Goal: Answer question/provide support: Share knowledge or assist other users

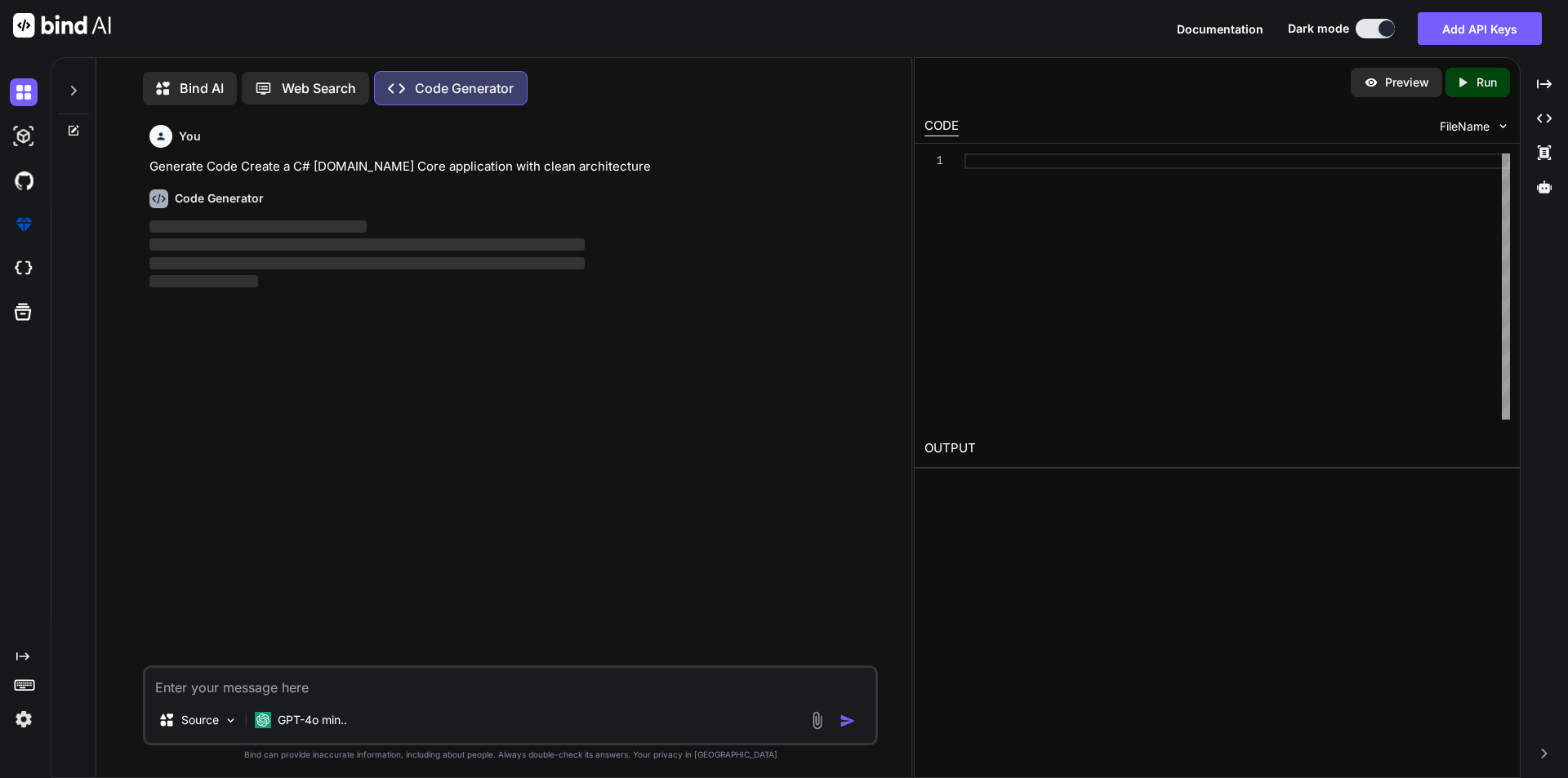
scroll to position [8, 0]
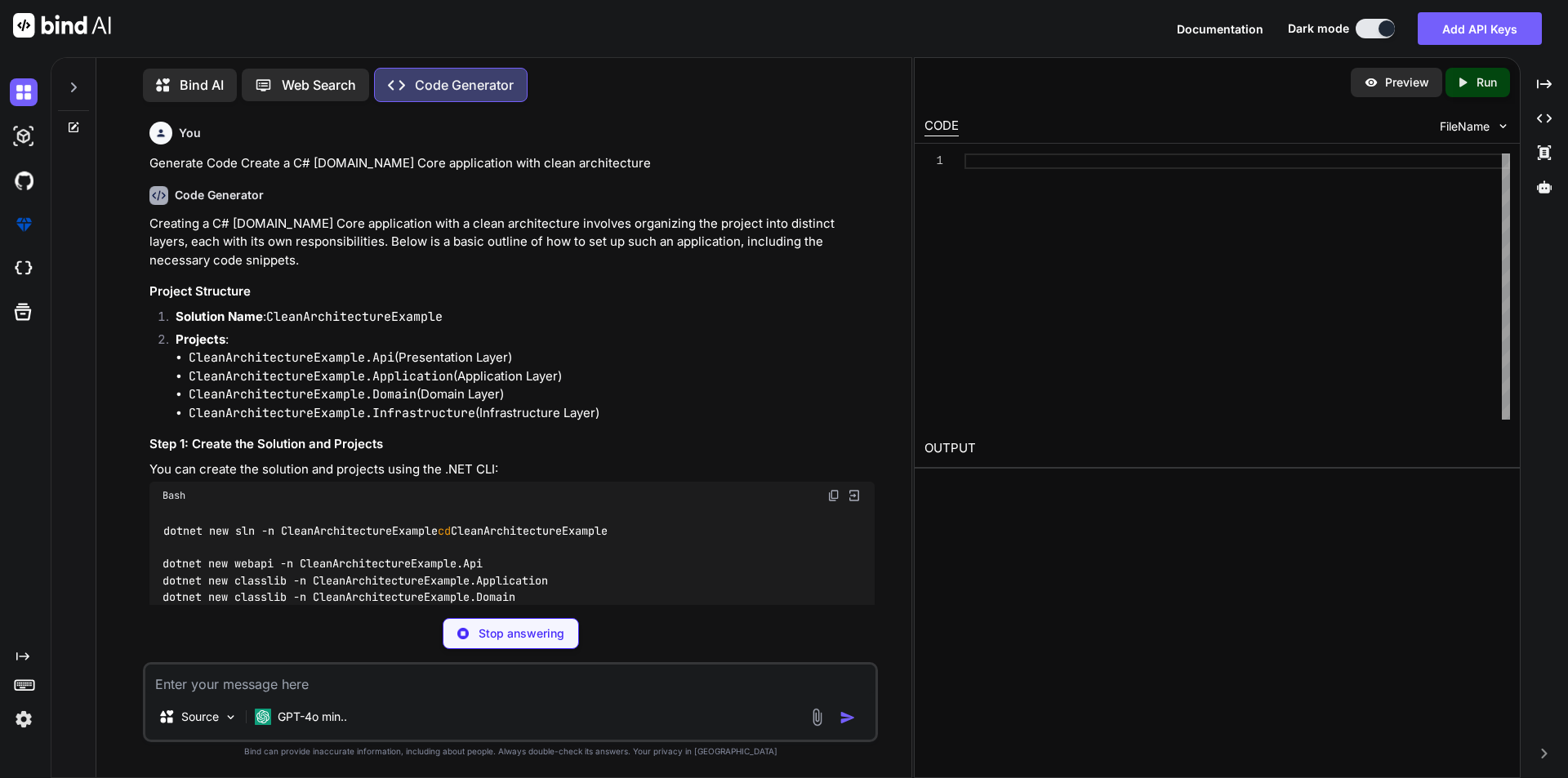
type textarea "x"
click at [489, 640] on p "Stop answering" at bounding box center [521, 633] width 86 height 16
type textarea "Application.csproj dotnet sln add CleanArchitectureExample.Domain/CleanArchitec…"
type textarea "x"
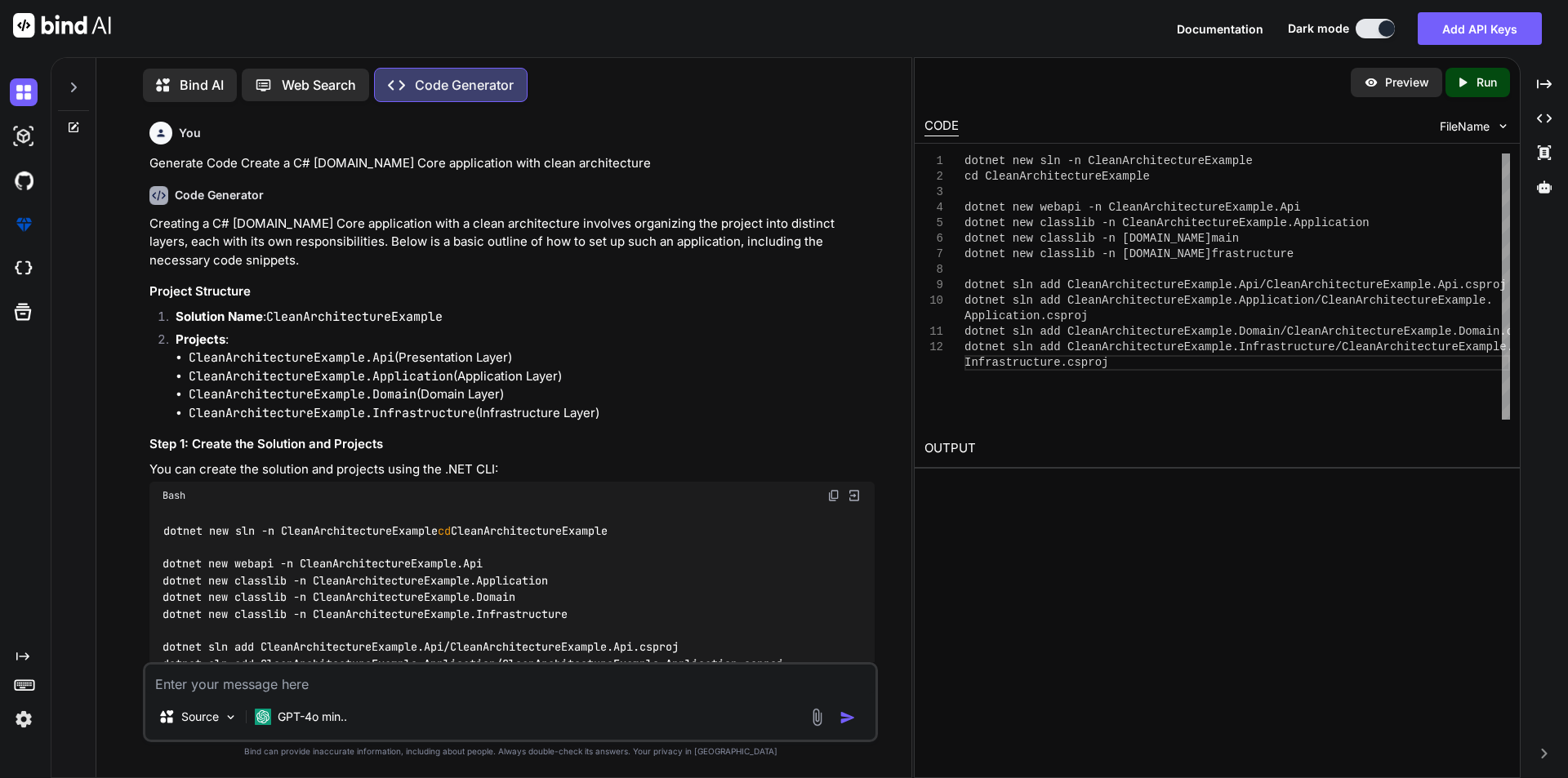
click at [239, 687] on textarea at bounding box center [510, 678] width 730 height 29
click at [66, 90] on div at bounding box center [73, 83] width 31 height 56
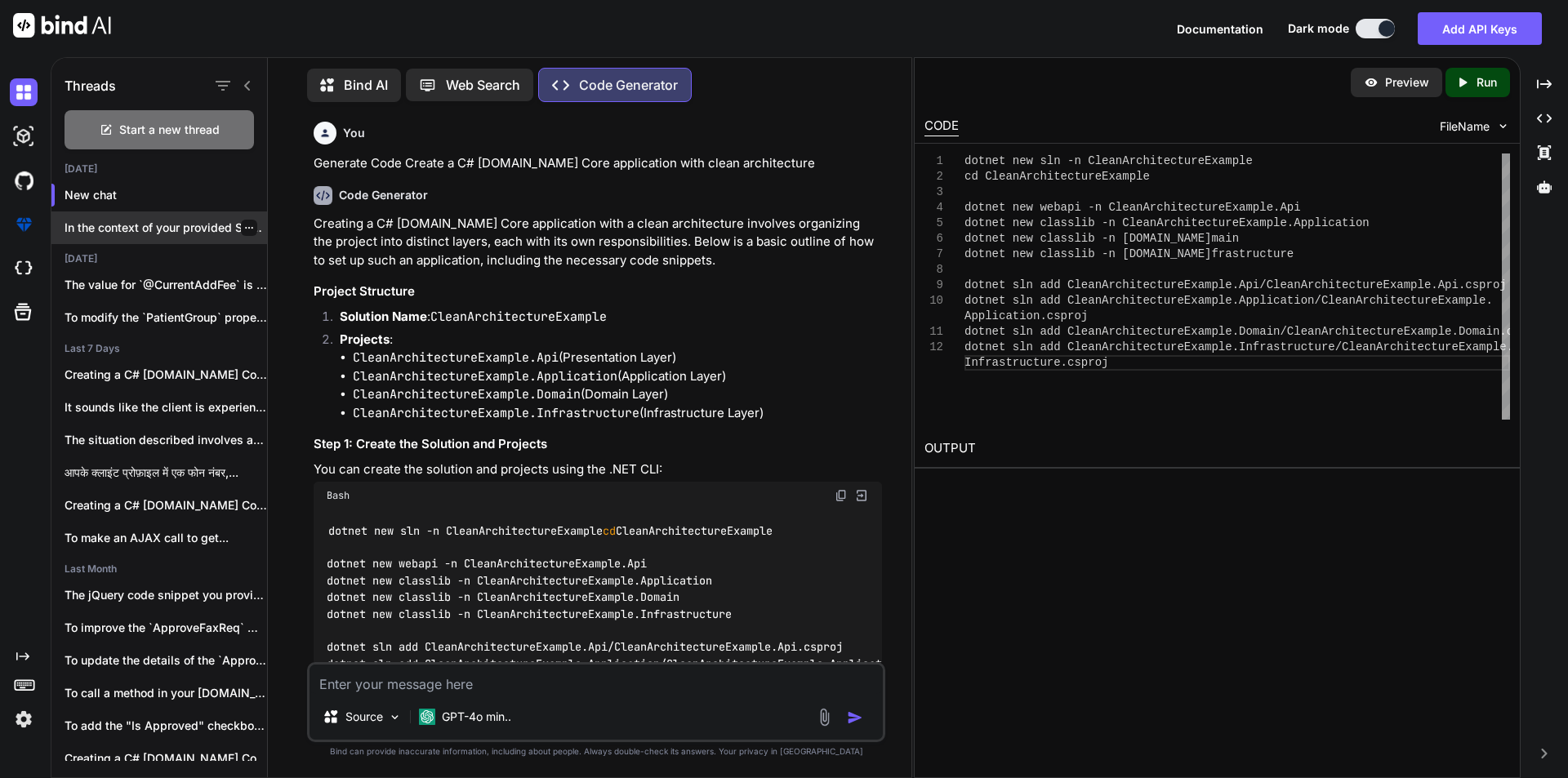
click at [118, 227] on p "In the context of your provided SQL..." at bounding box center [166, 227] width 203 height 16
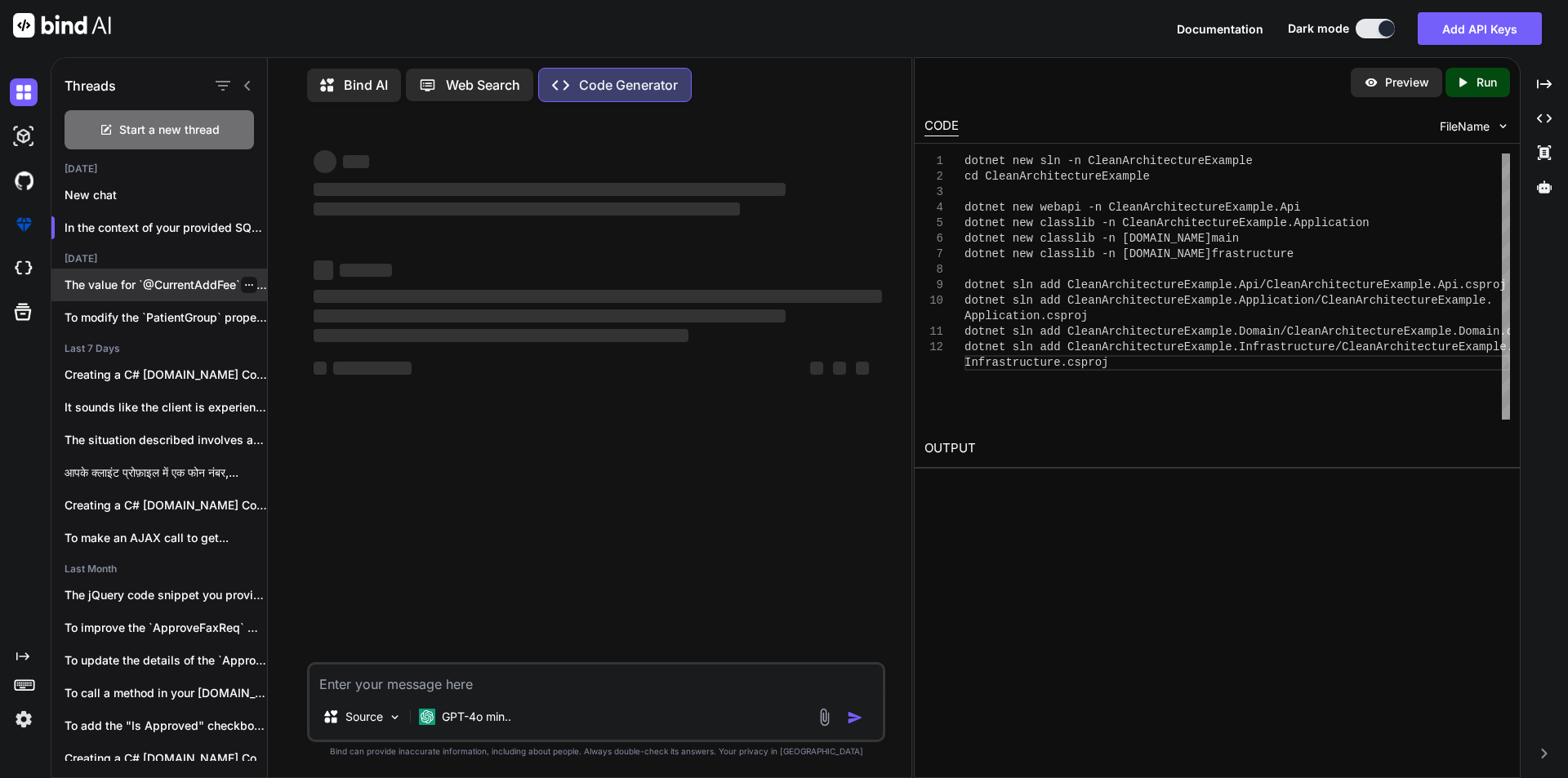
click at [149, 287] on p "The value for `@CurrentAddFee` is retrieved from..." at bounding box center [166, 285] width 203 height 16
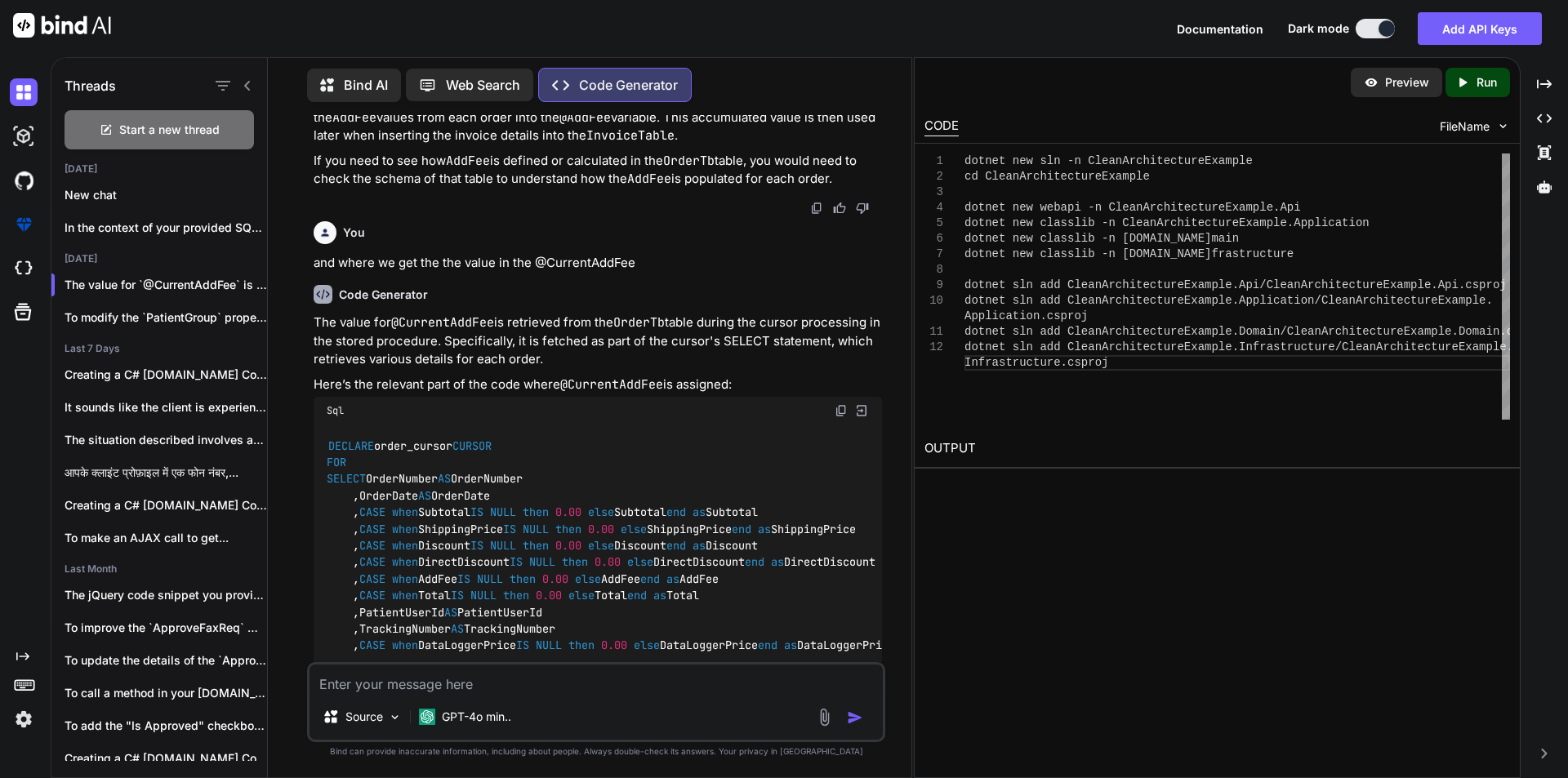
scroll to position [4302, 0]
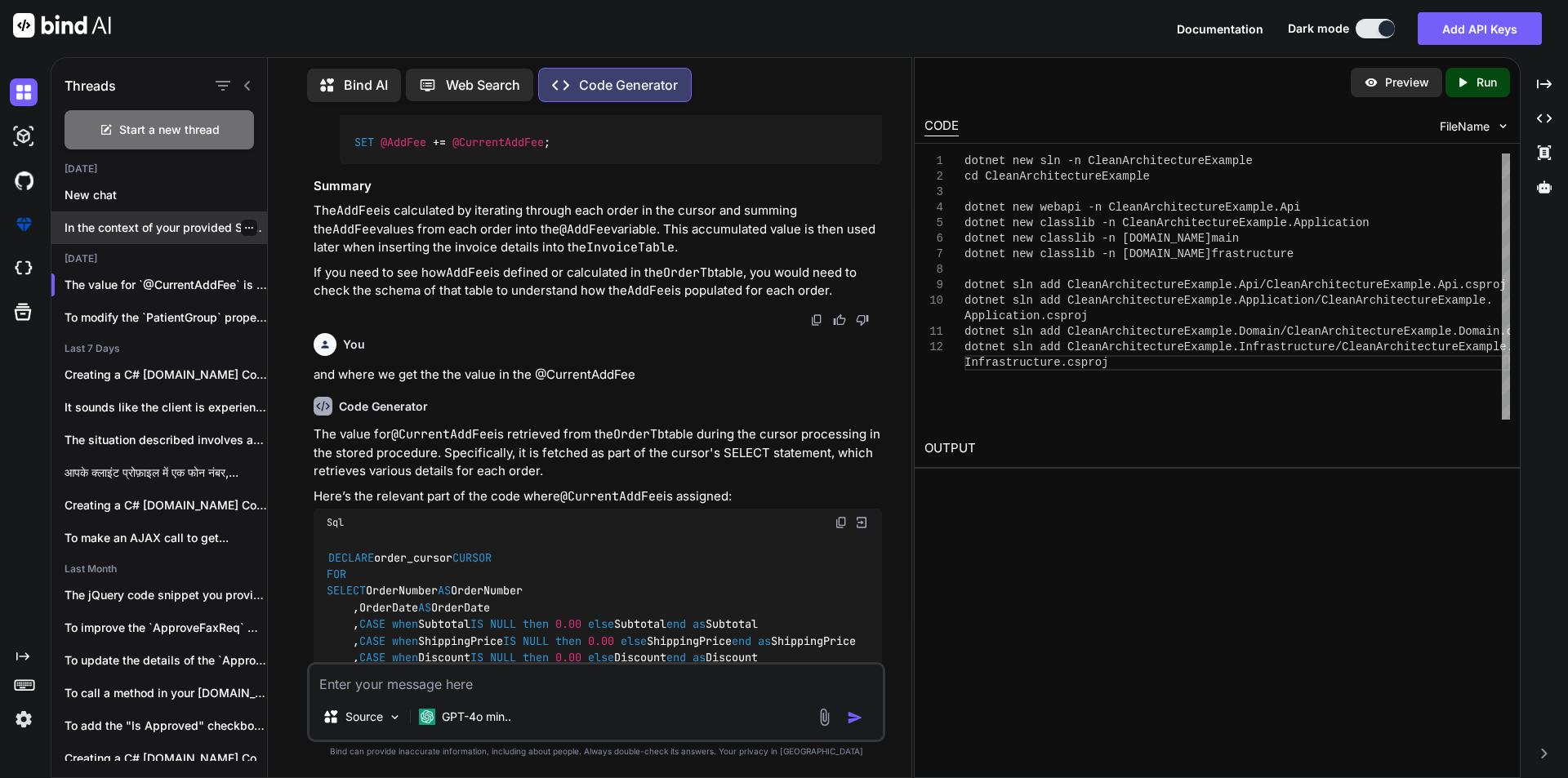
click at [111, 212] on div "In the context of your provided SQL..." at bounding box center [159, 227] width 215 height 33
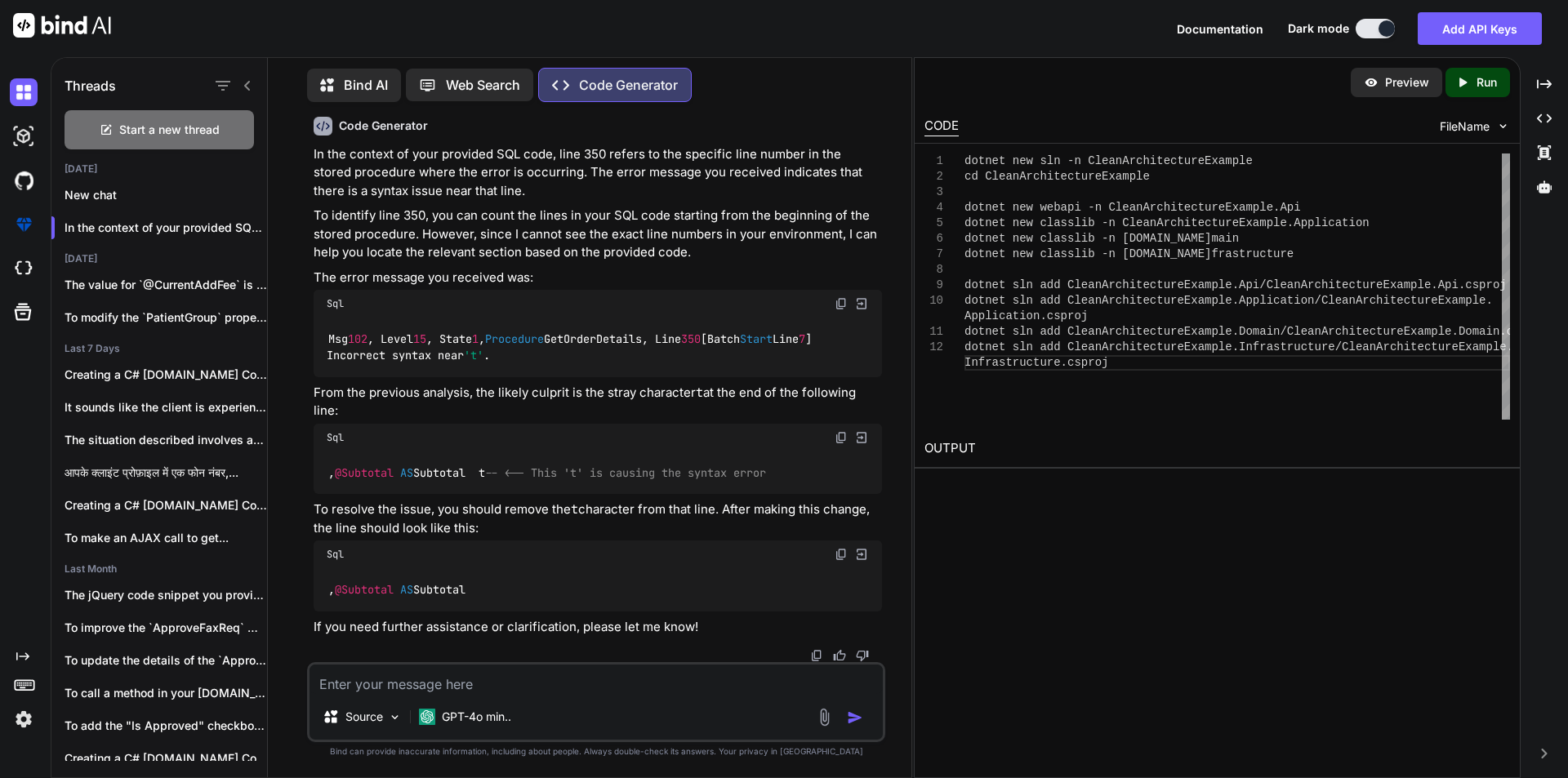
scroll to position [9402, 0]
click at [355, 669] on textarea at bounding box center [596, 678] width 573 height 29
paste textarea "USE [Ubacare-PHML-QA] GO /****** Object: StoredProcedure [dbo].[InvoiceTemplate…"
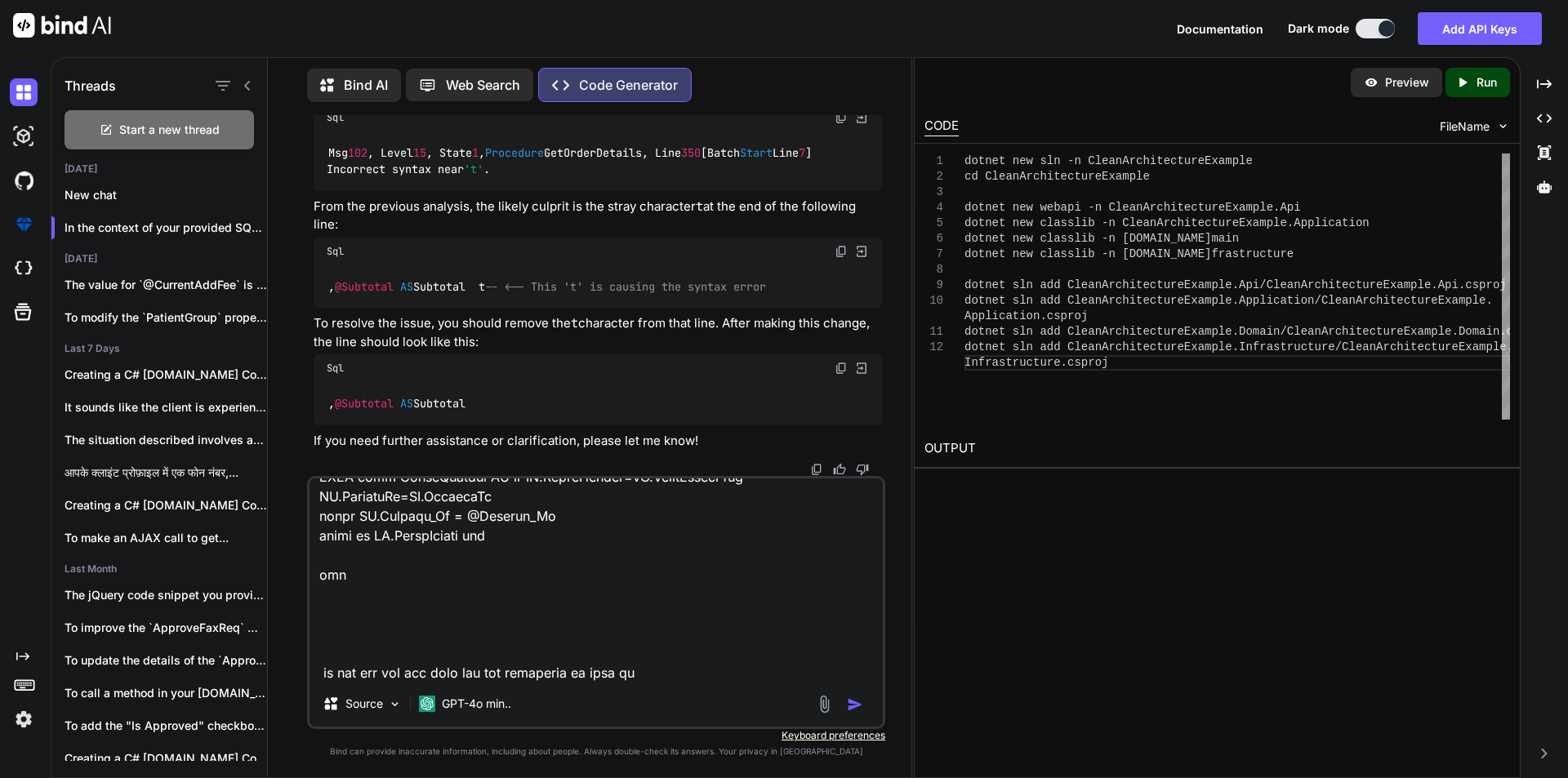
type textarea "USE [Ubacare-PHML-QA] GO /****** Object: StoredProcedure [dbo].[InvoiceTemplate…"
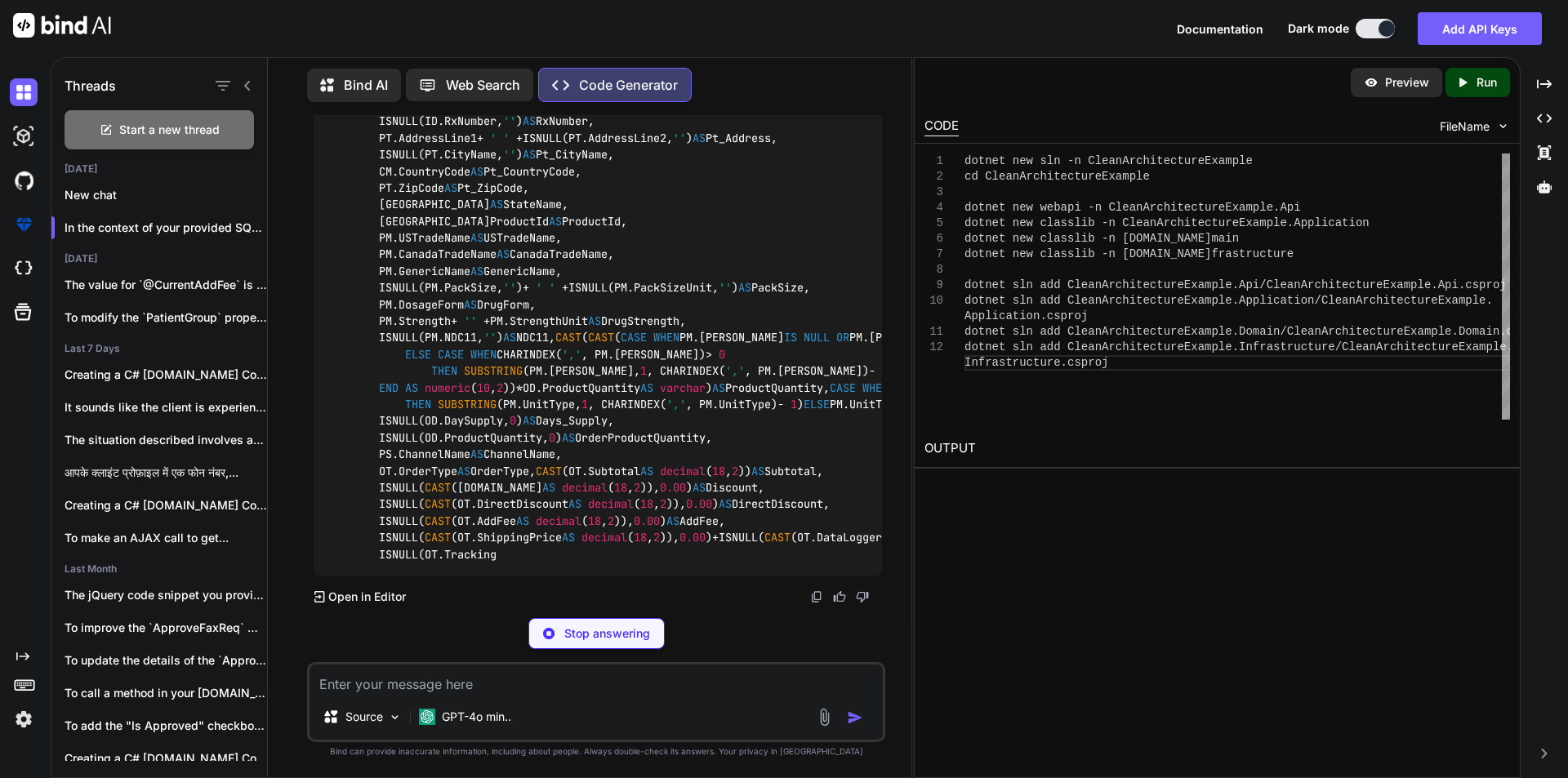
scroll to position [12070, 0]
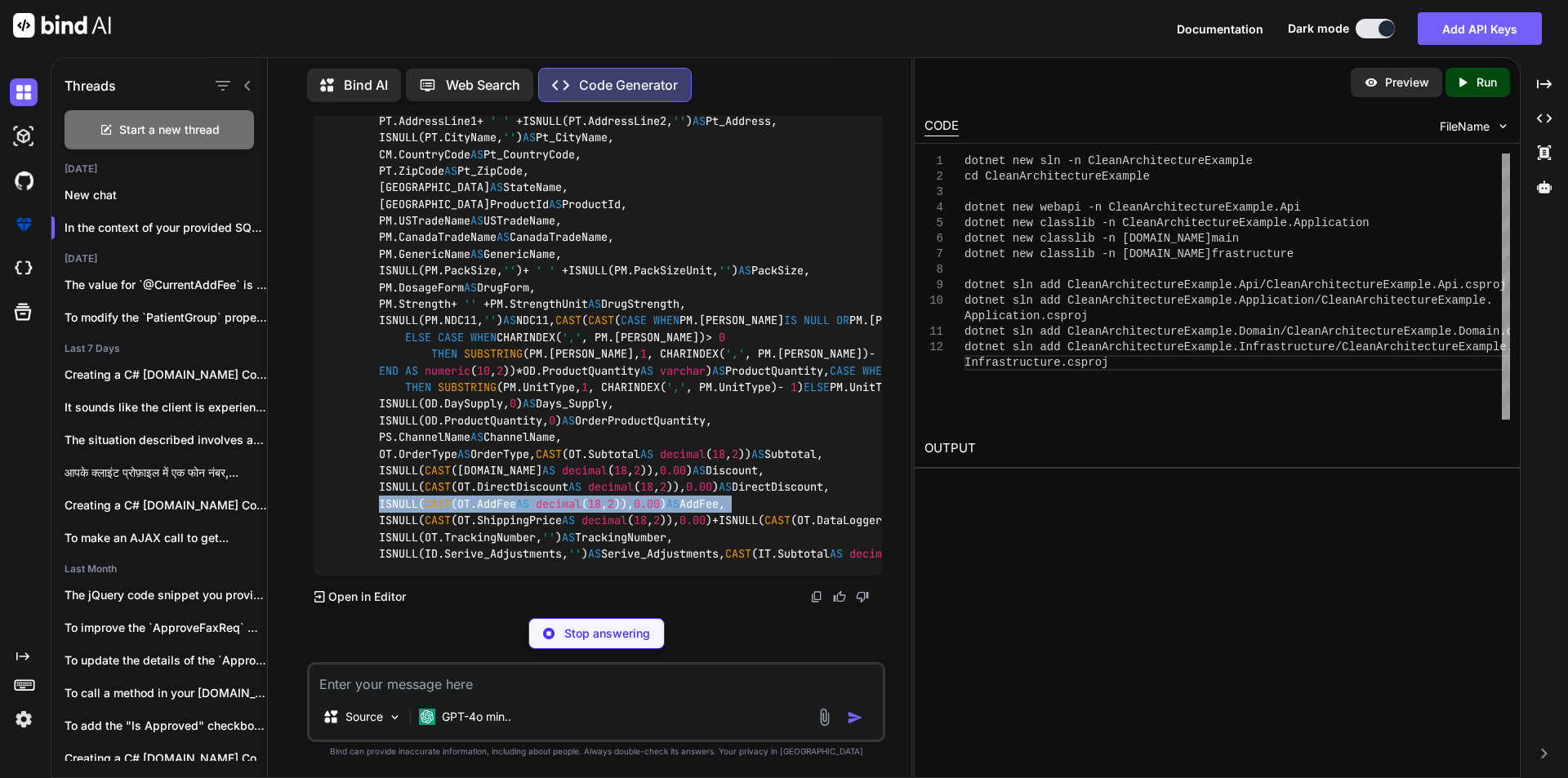
drag, startPoint x: 371, startPoint y: 499, endPoint x: 767, endPoint y: 500, distance: 396.0
click at [767, 500] on div "ALTER PROC [dbo].[InvoiceTemplate]( @Invoice_No nvarchar( 100 ) ) AS BEGIN DECL…" at bounding box center [598, 104] width 569 height 941
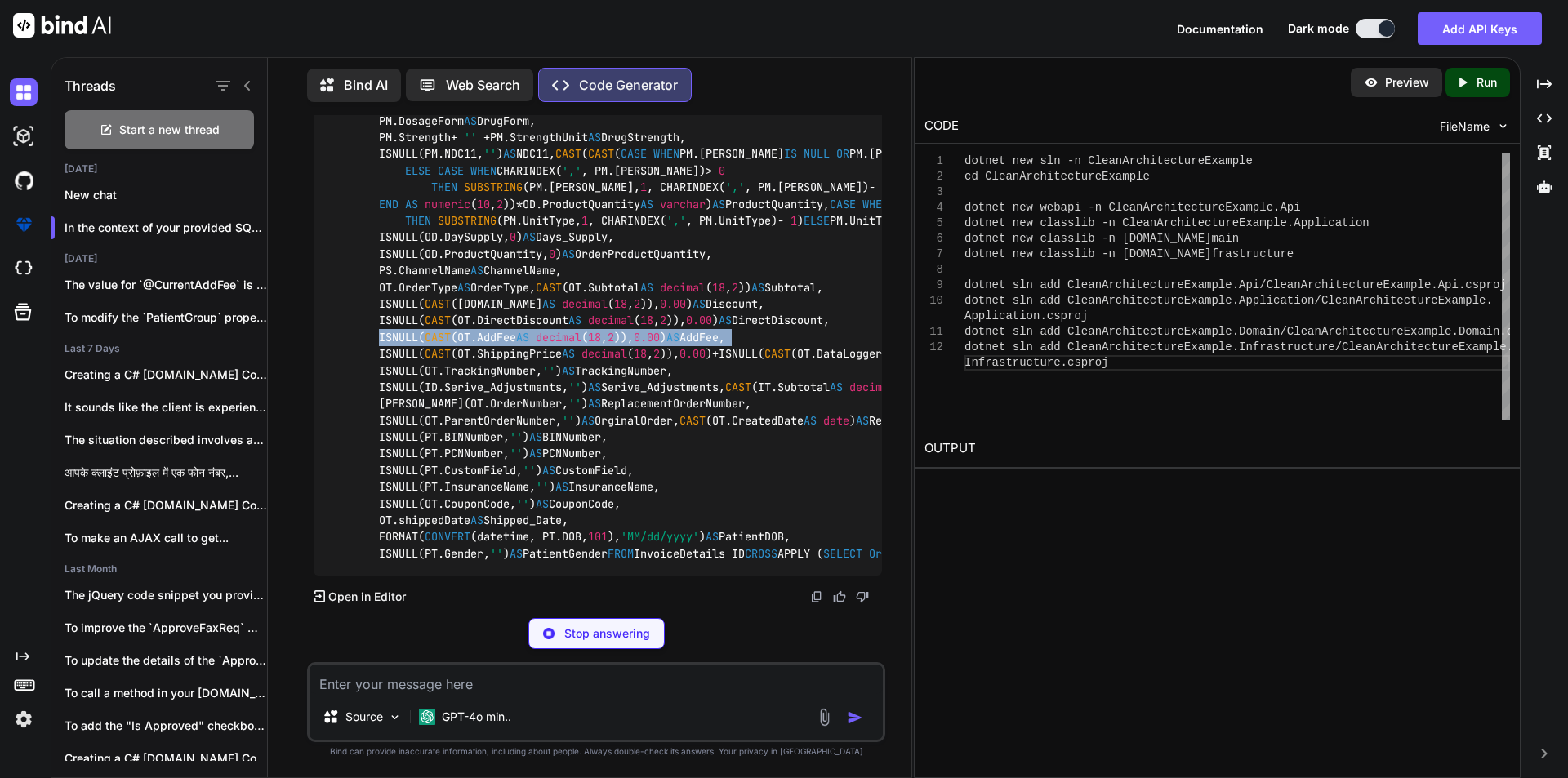
scroll to position [11437, 0]
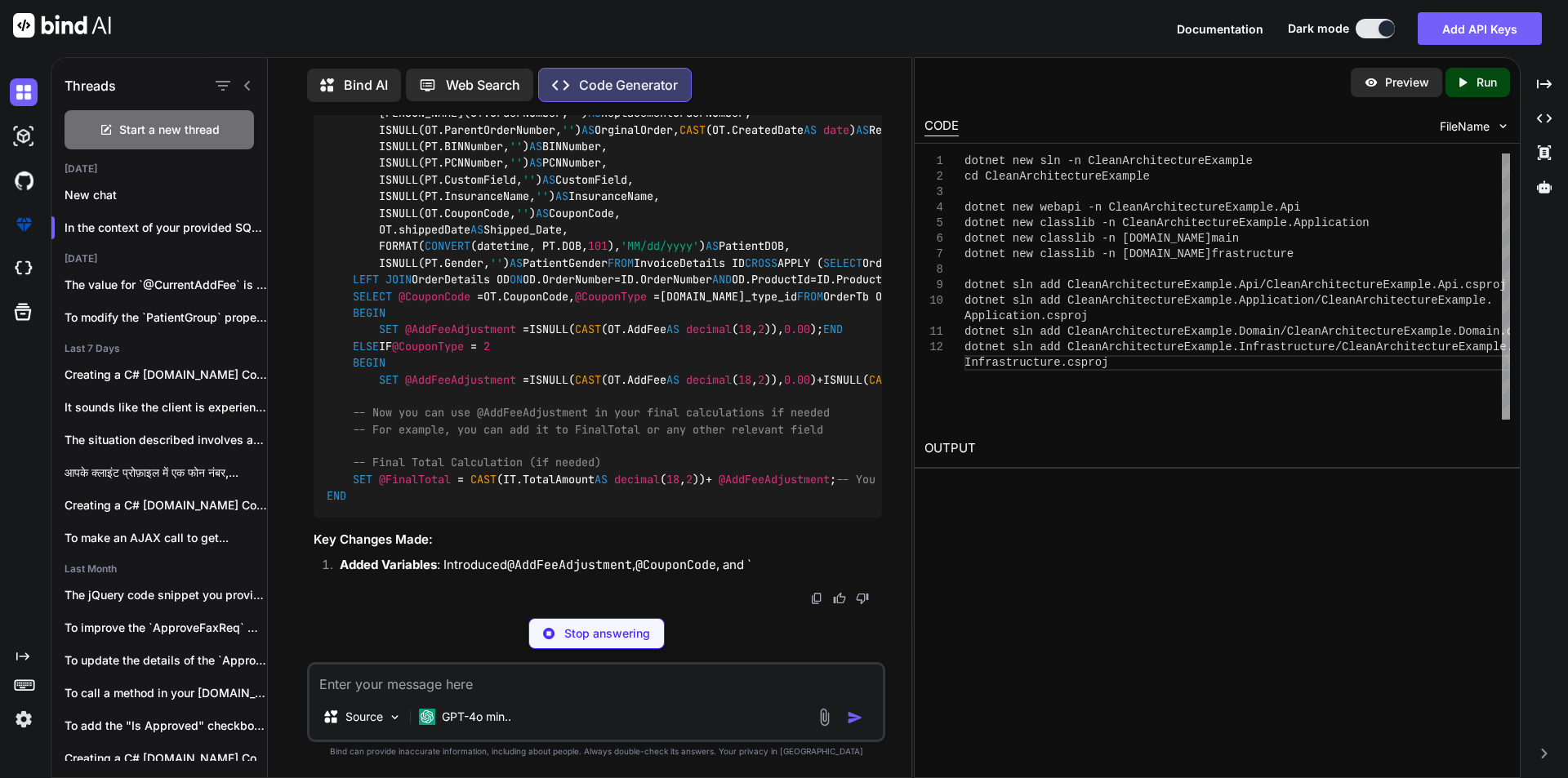
scroll to position [13243, 0]
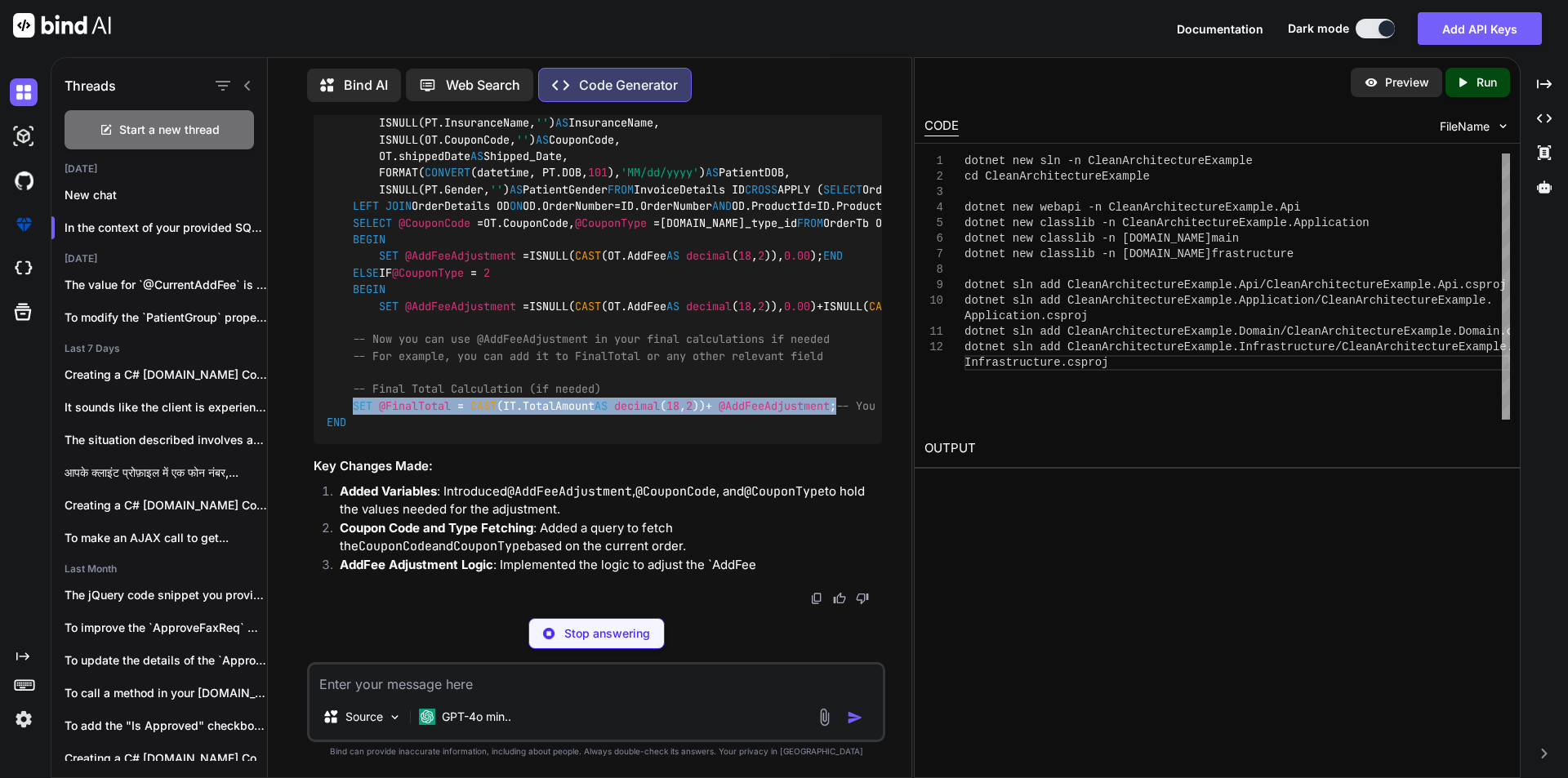
drag, startPoint x: 353, startPoint y: 450, endPoint x: 858, endPoint y: 435, distance: 505.2
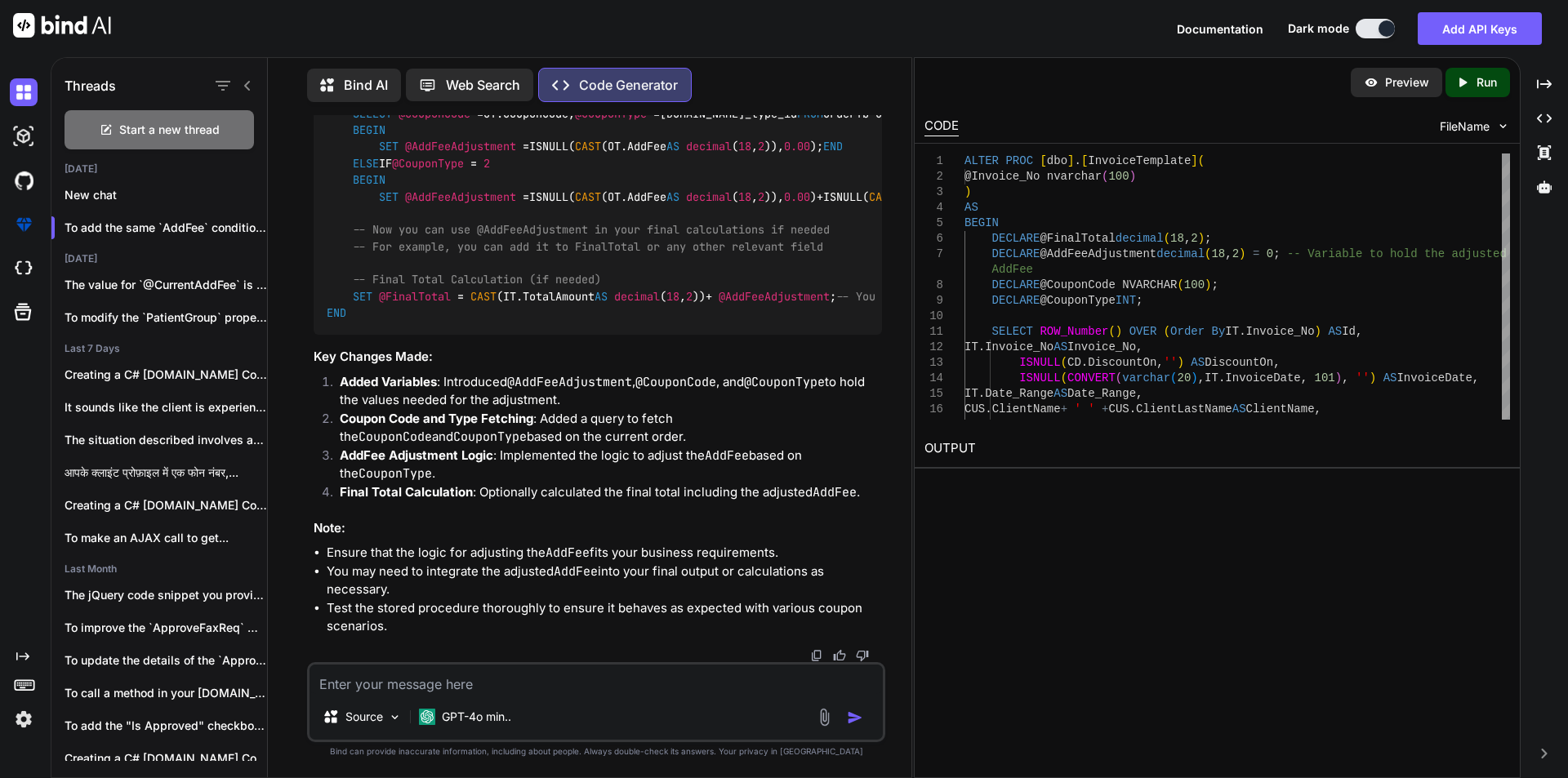
scroll to position [12426, 0]
click at [494, 682] on textarea at bounding box center [596, 678] width 573 height 29
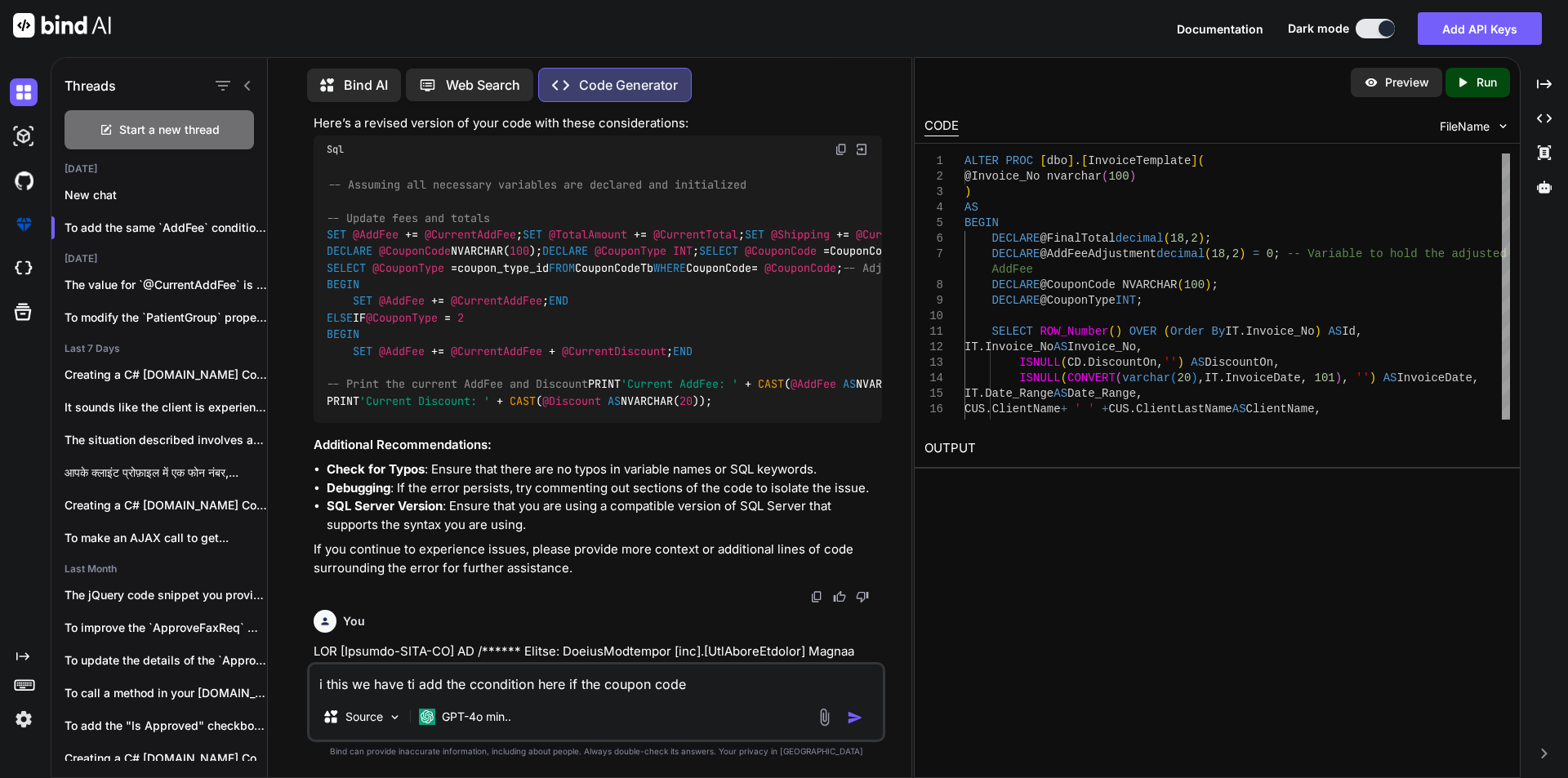
scroll to position [2547, 0]
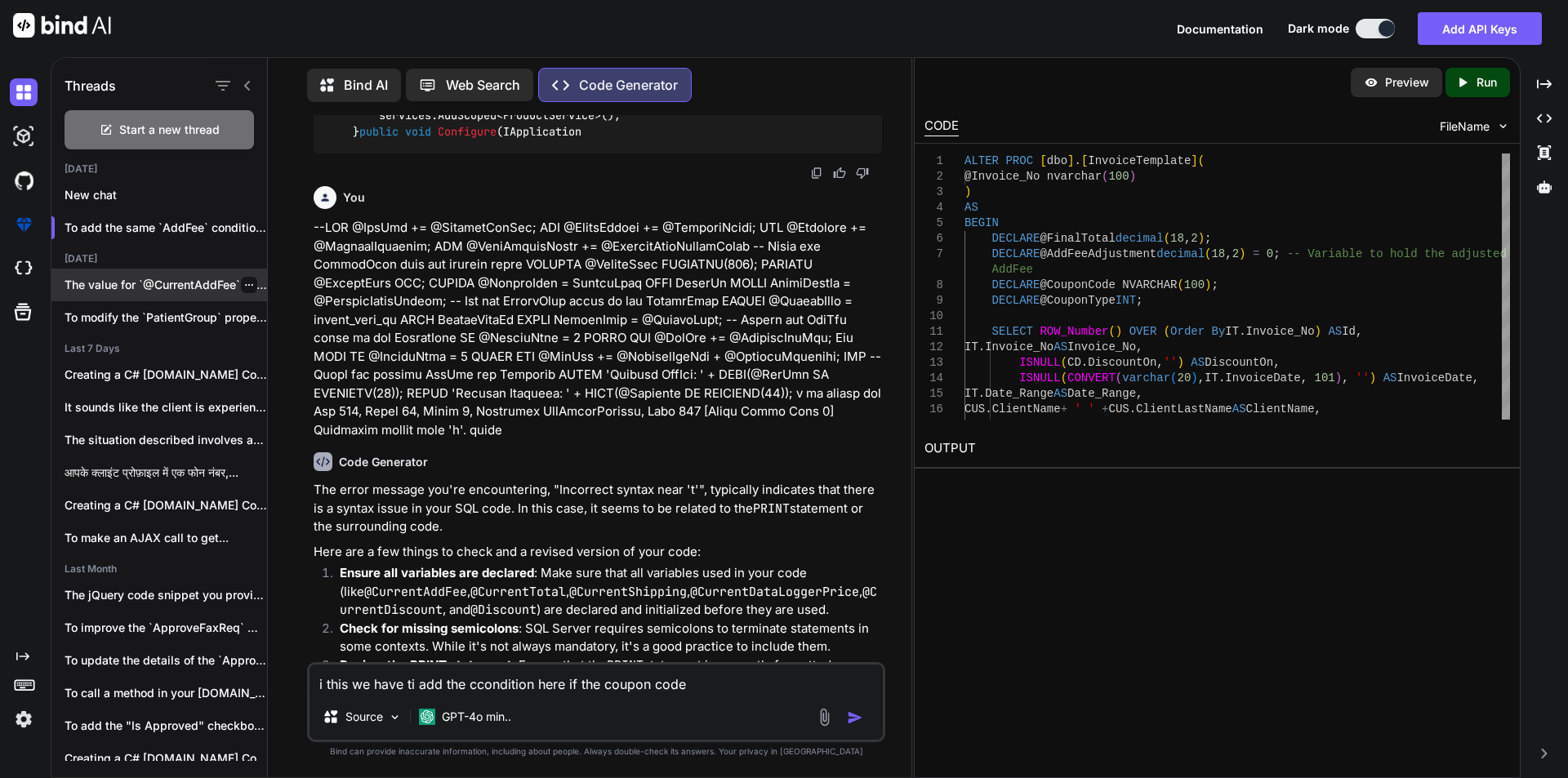
type textarea "i this we have ti add the ccondition here if the coupon code"
click at [90, 277] on p "The value for `@CurrentAddFee` is retrieved from..." at bounding box center [166, 285] width 203 height 16
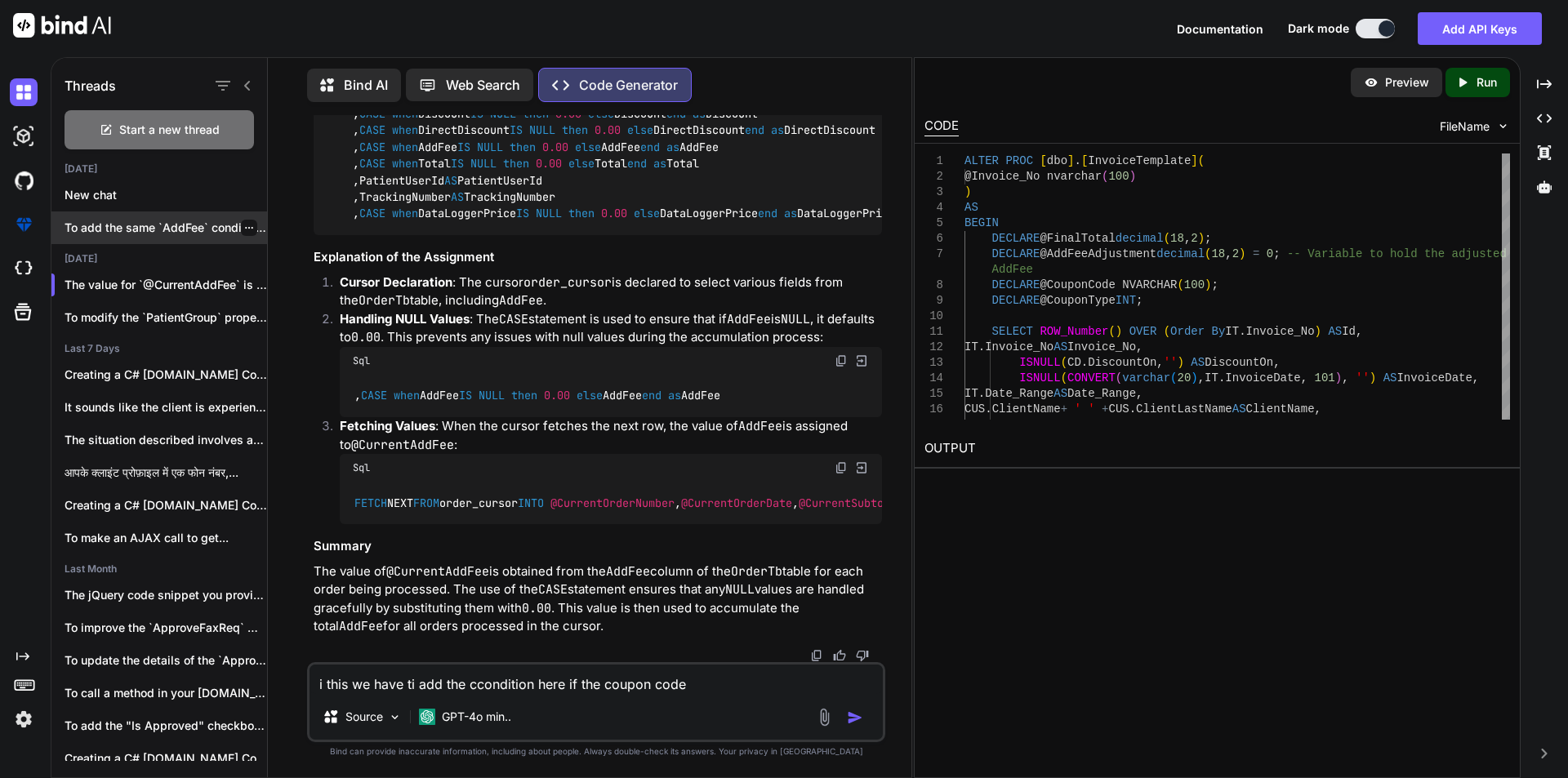
scroll to position [4792, 0]
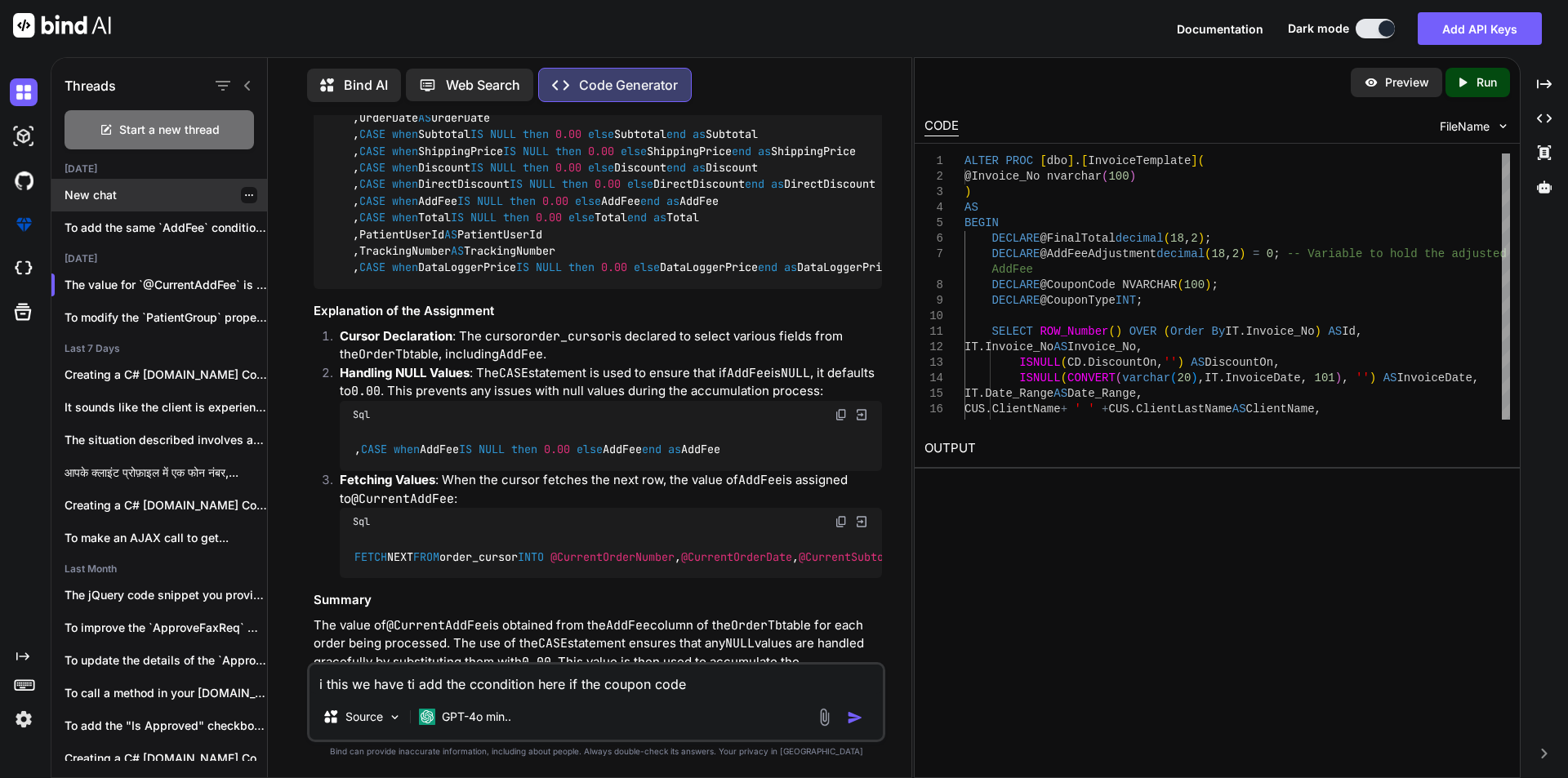
click at [97, 191] on p "New chat" at bounding box center [166, 194] width 203 height 16
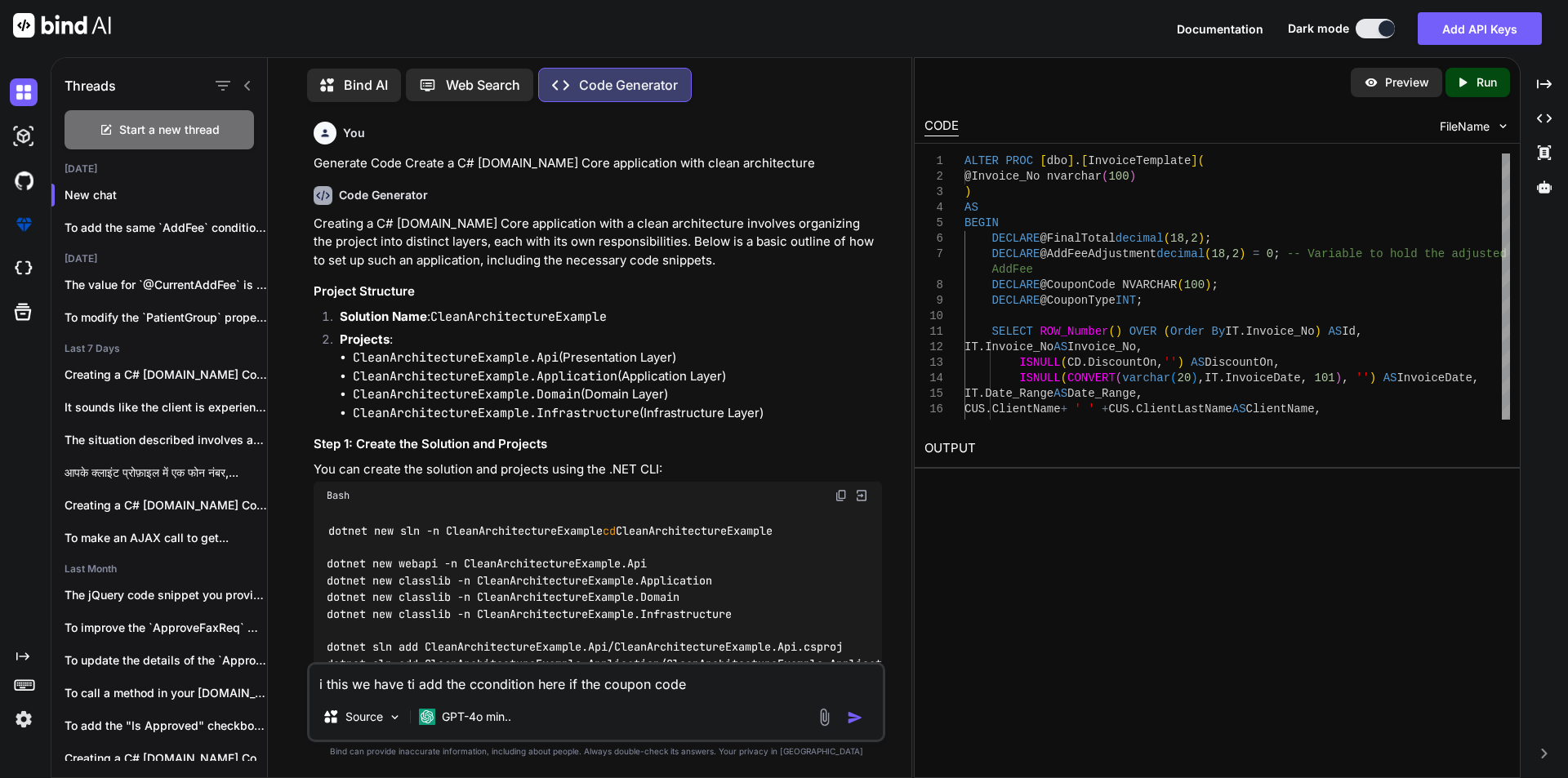
scroll to position [341, 0]
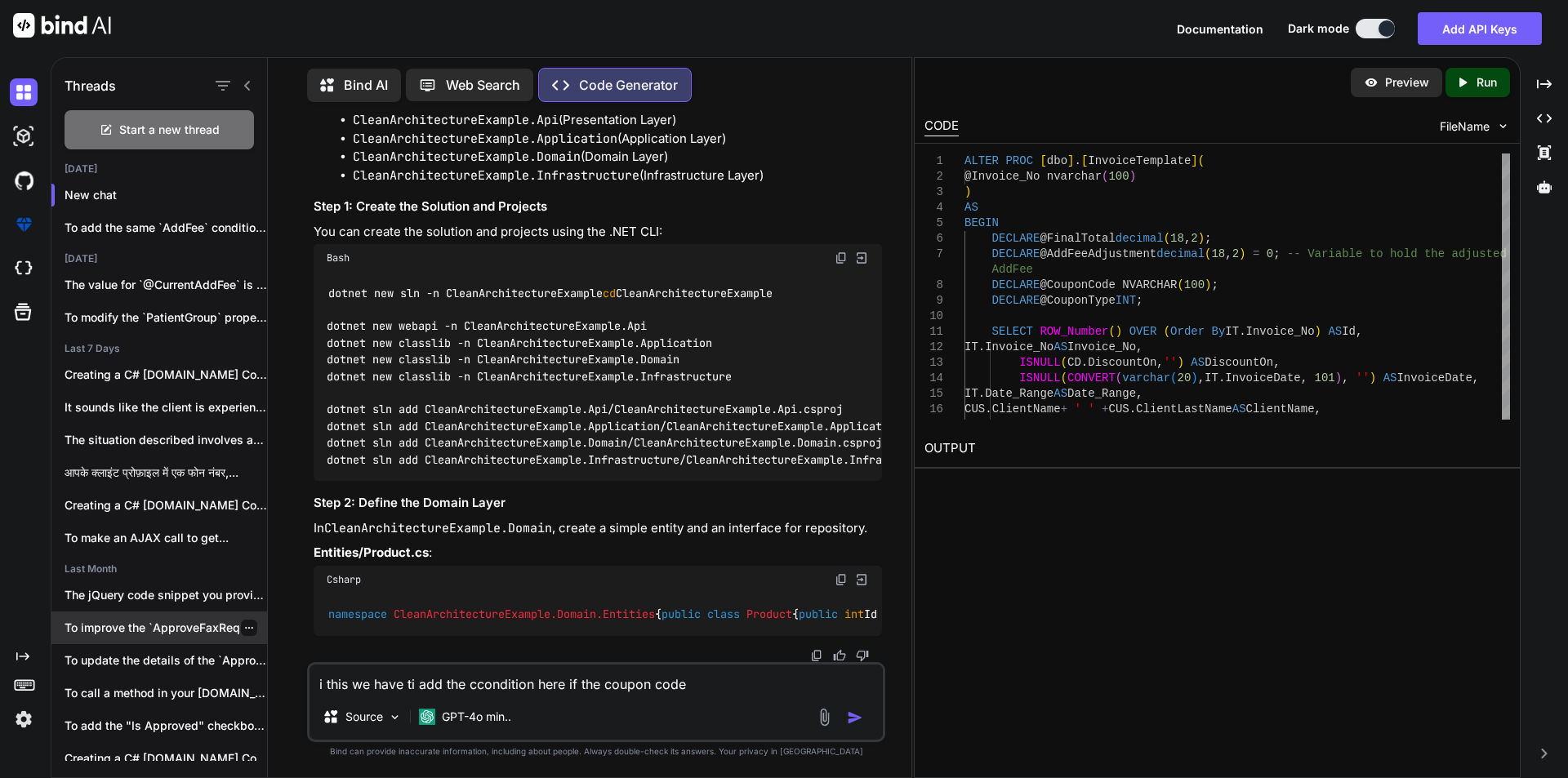
drag, startPoint x: 714, startPoint y: 685, endPoint x: 190, endPoint y: 630, distance: 526.9
click at [246, 670] on div "Threads Start a new thread [DATE] New chat To add the same `AddFee` condition b…" at bounding box center [481, 415] width 860 height 723
click at [25, 93] on img at bounding box center [24, 92] width 28 height 28
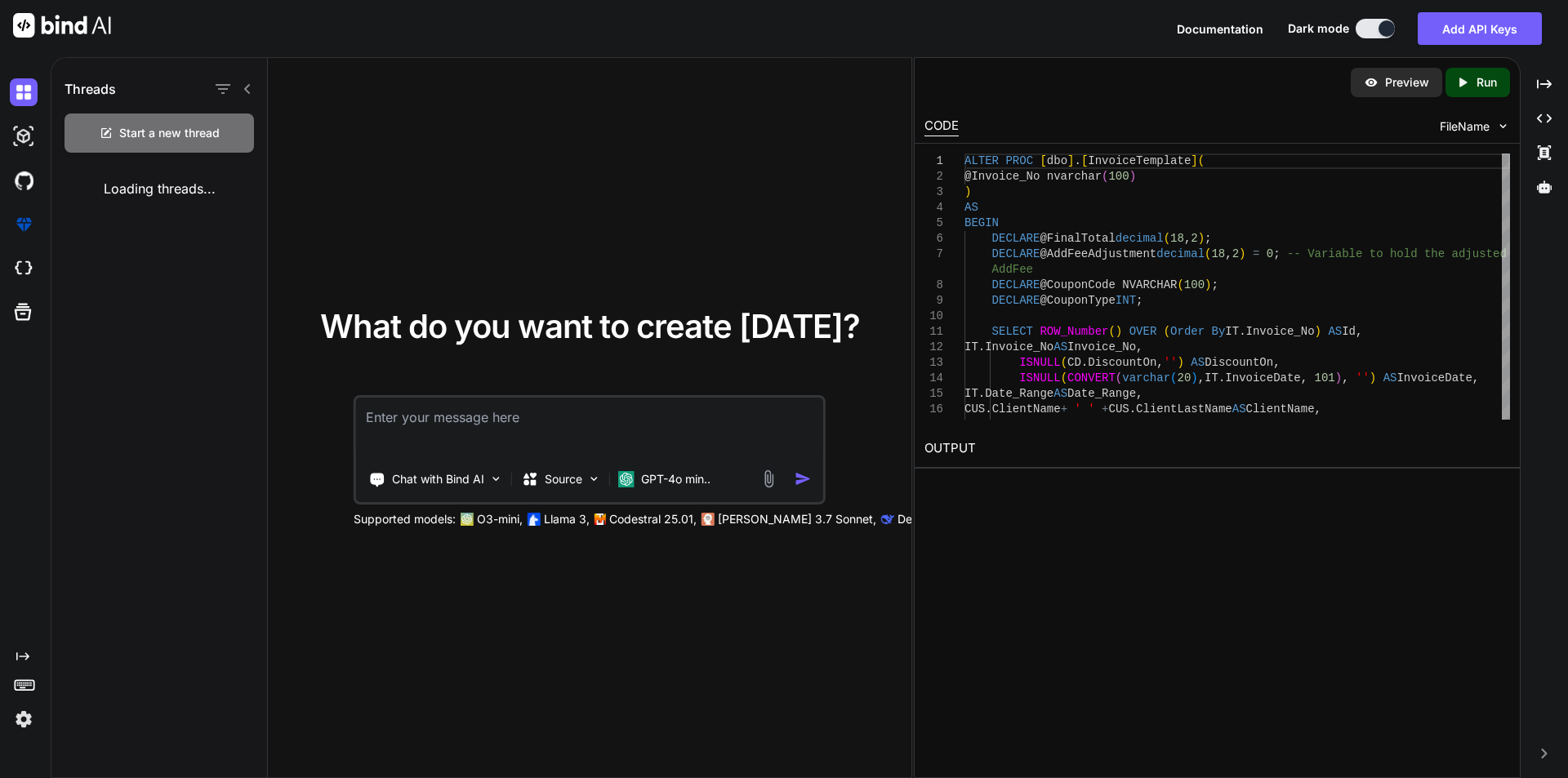
click at [463, 423] on textarea at bounding box center [589, 428] width 467 height 60
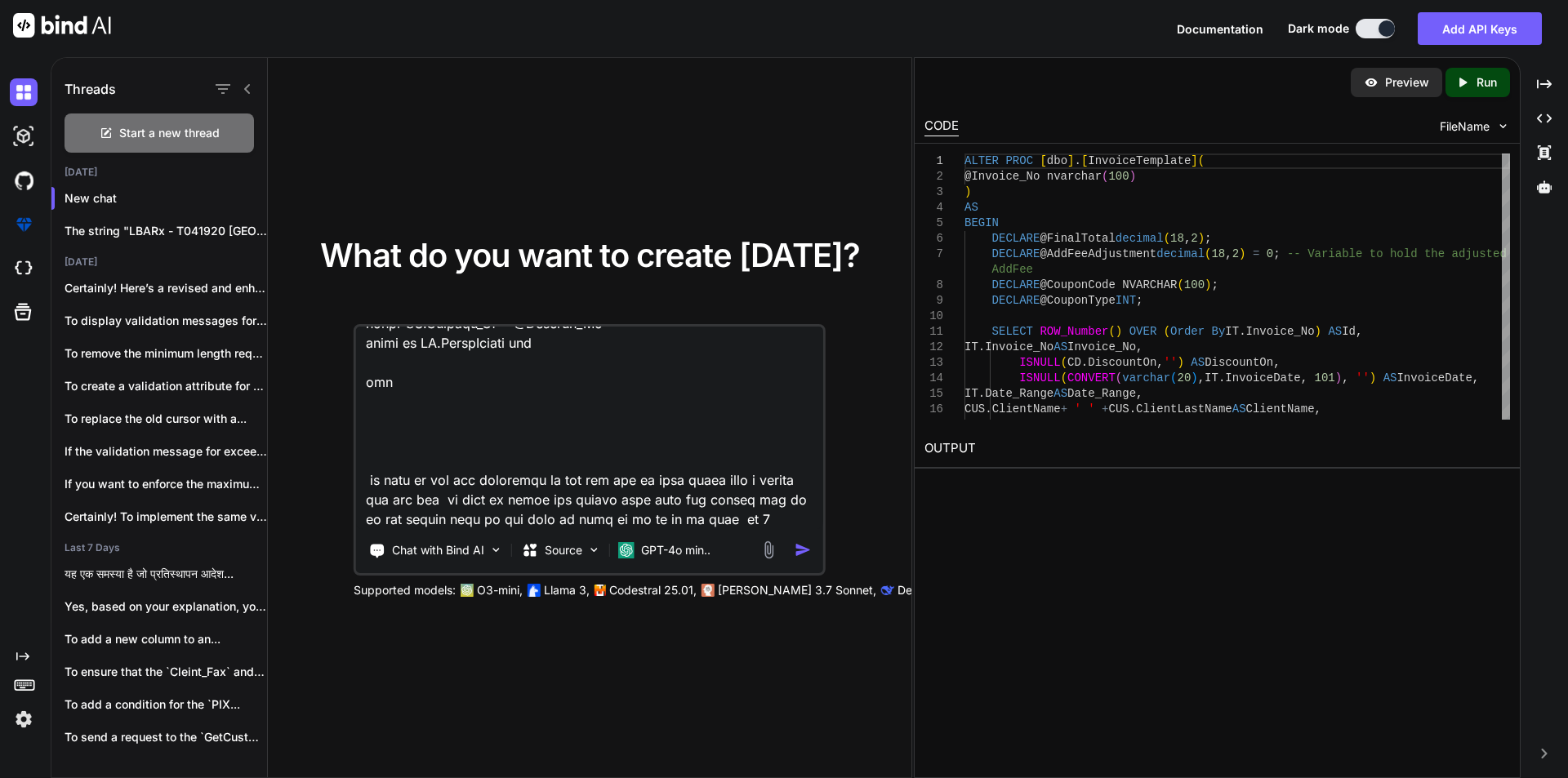
scroll to position [2785, 0]
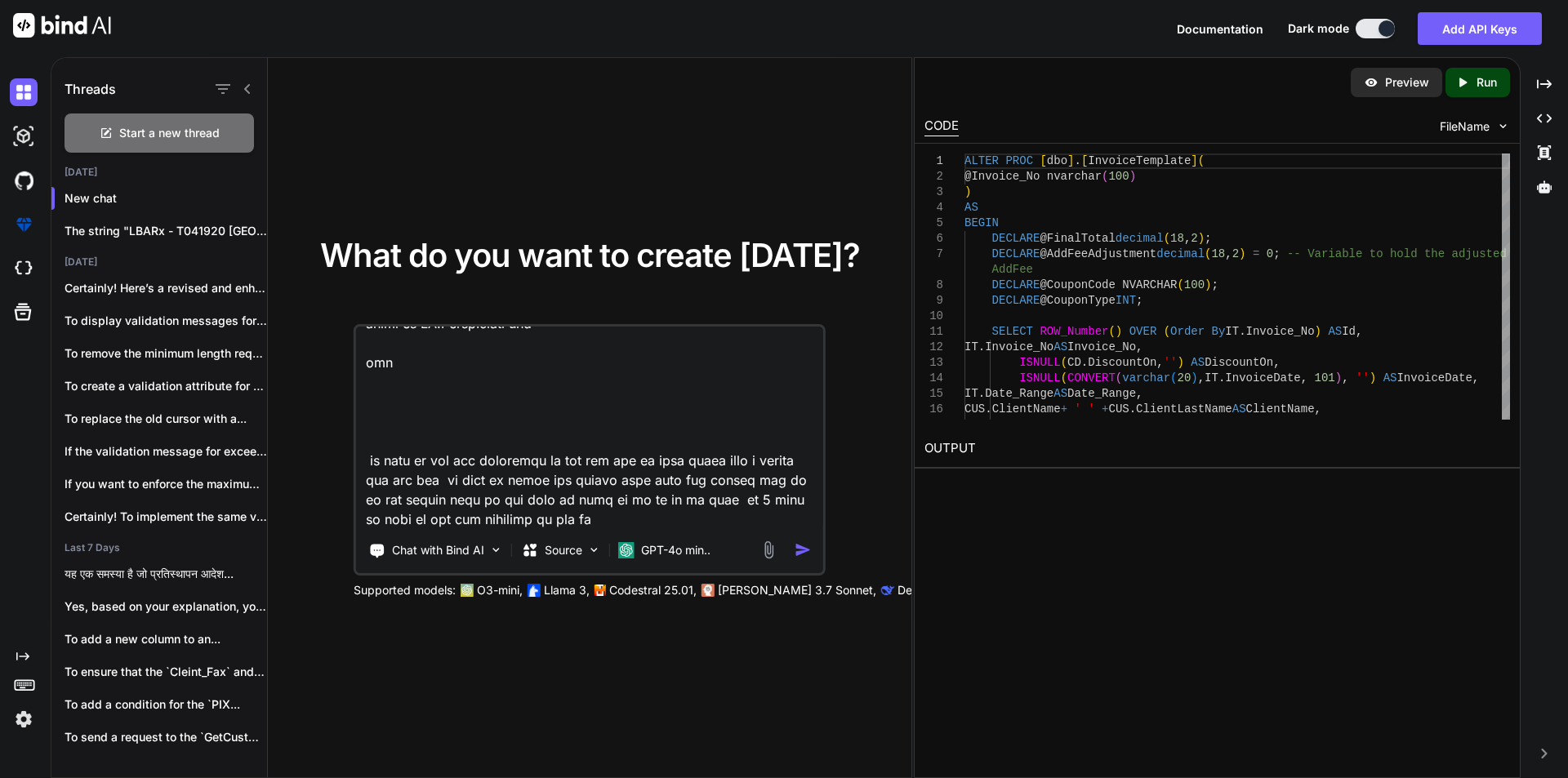
type textarea "USE [Ubacare-PHML-QA] GO /****** Object: StoredProcedure [dbo].[InvoiceTemplate…"
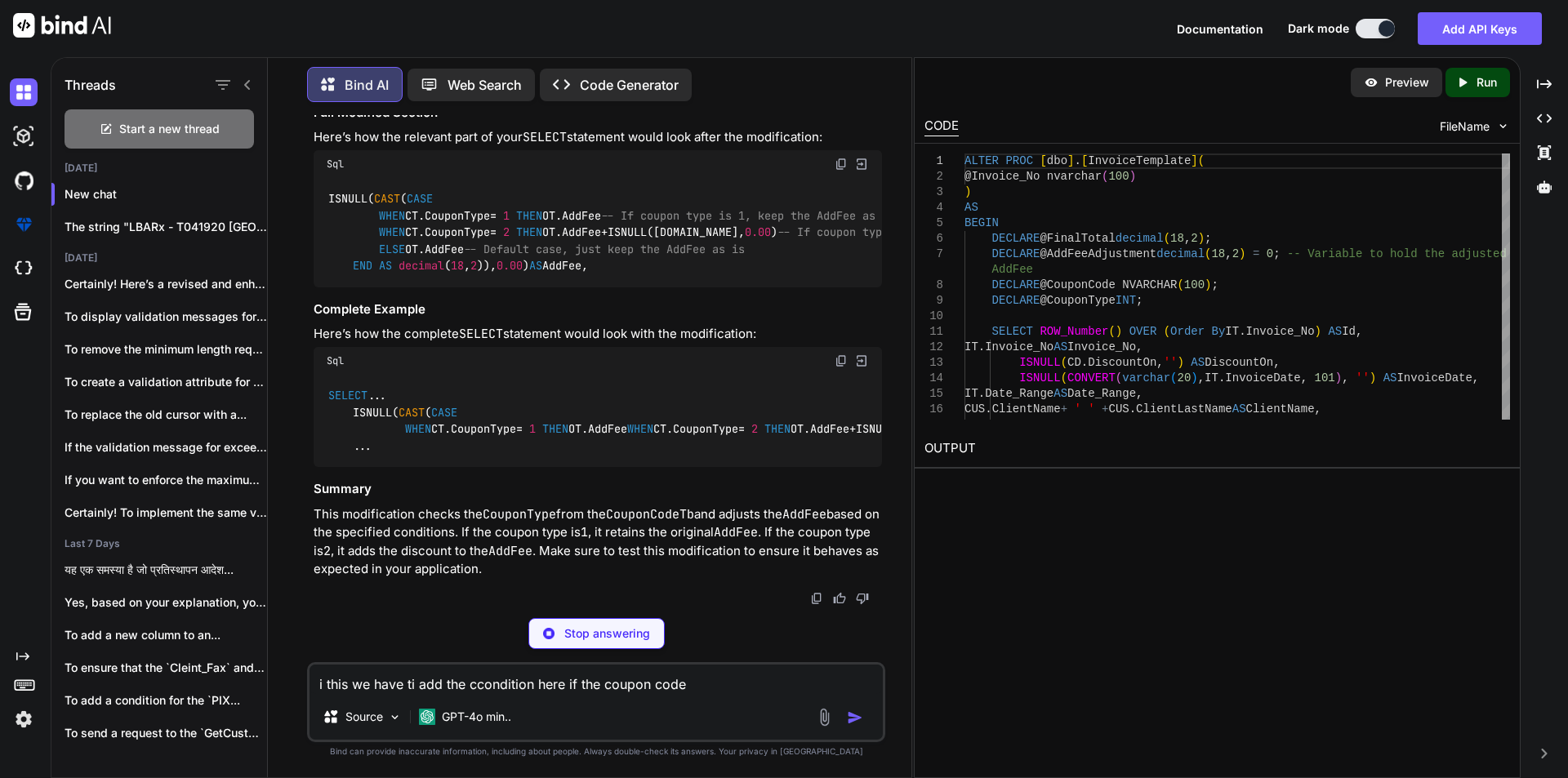
scroll to position [1745, 0]
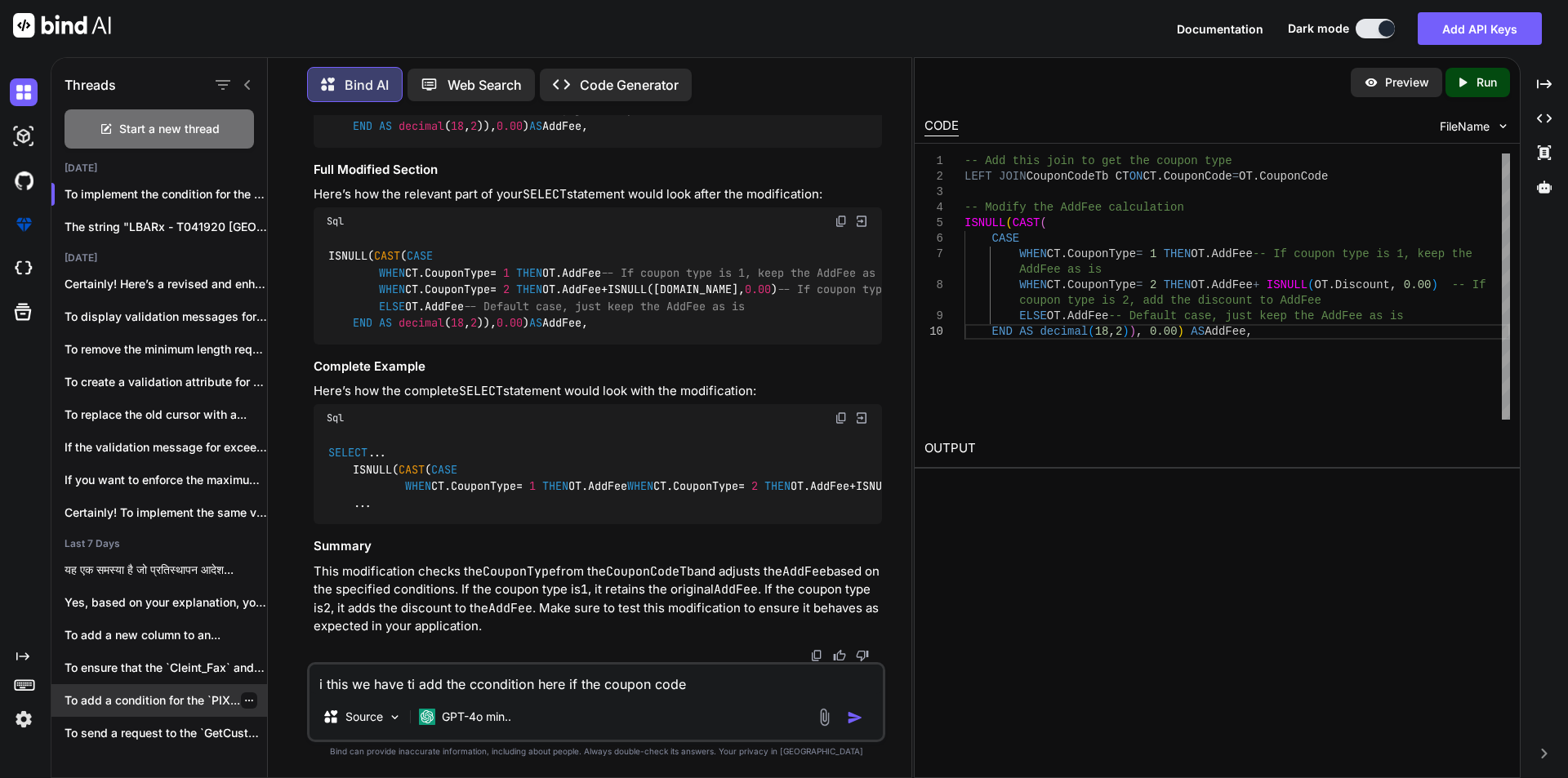
drag, startPoint x: 698, startPoint y: 690, endPoint x: 249, endPoint y: 707, distance: 449.3
click at [249, 707] on div "Threads Start a new thread [DATE] To implement the condition for the `AddF... T…" at bounding box center [481, 415] width 860 height 724
type textarea "so provide me complete code for that"
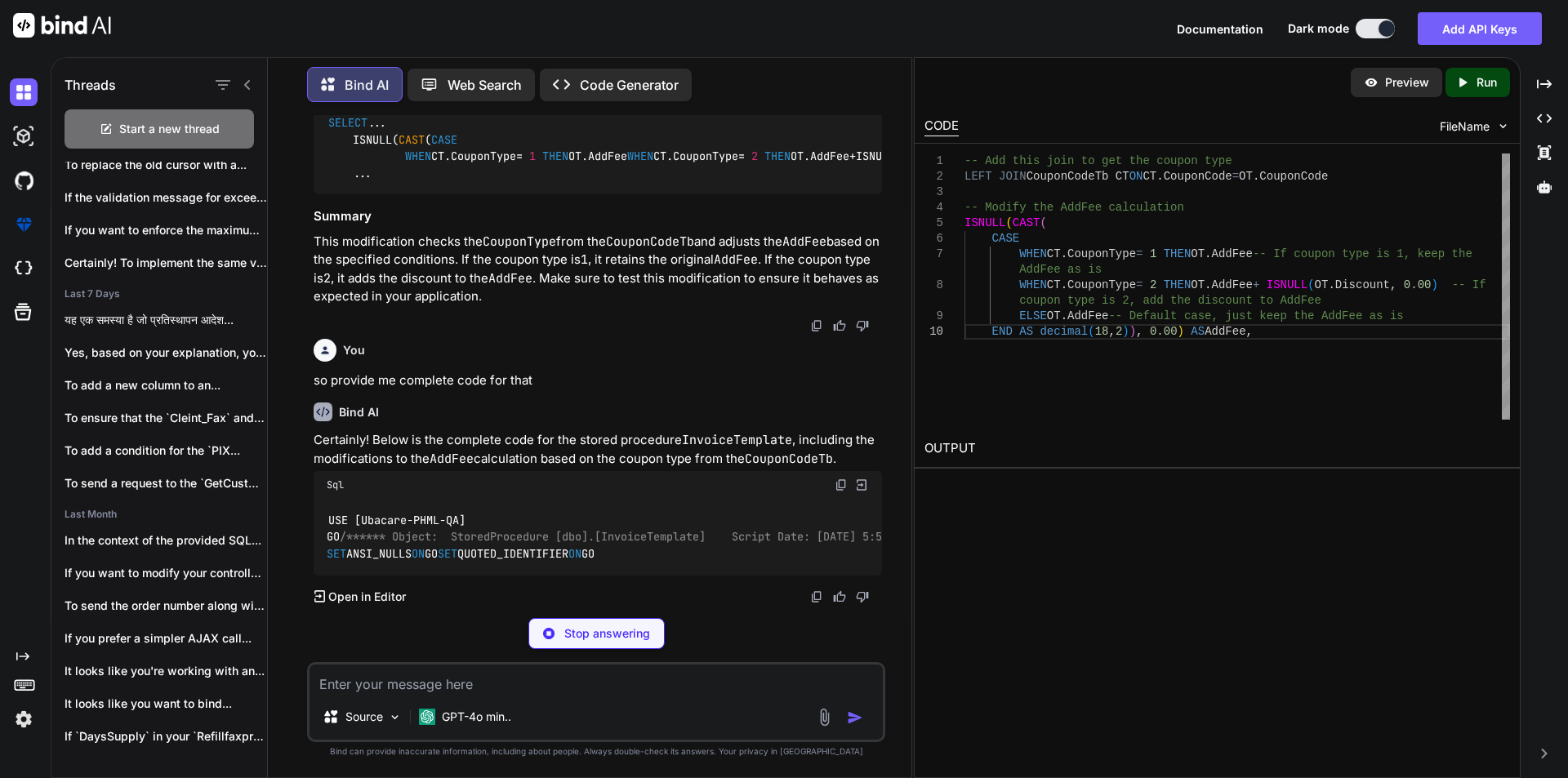
scroll to position [251, 0]
click at [466, 390] on div "You so provide me complete code for that" at bounding box center [598, 362] width 569 height 58
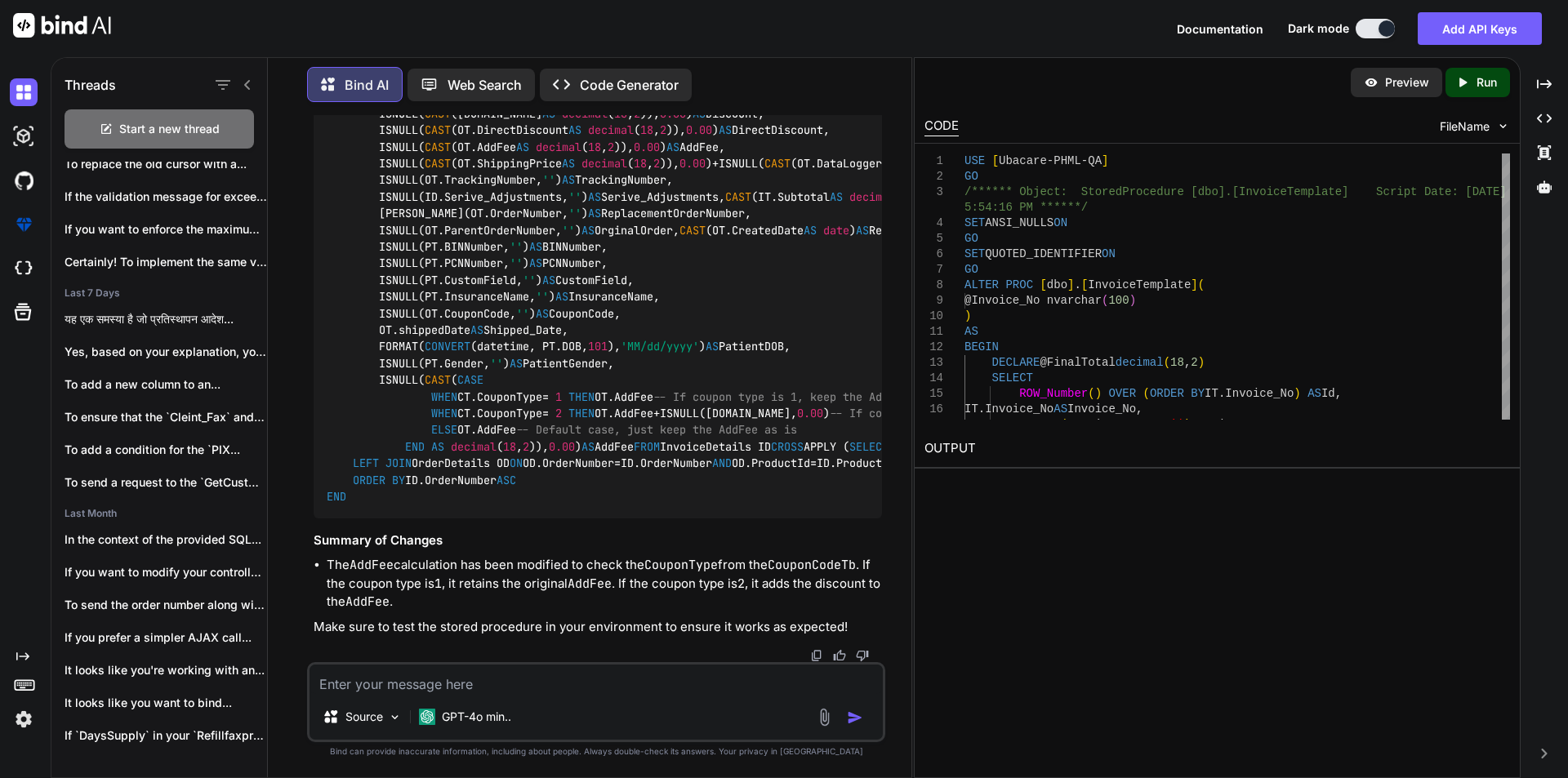
scroll to position [3837, 0]
drag, startPoint x: 379, startPoint y: 270, endPoint x: 687, endPoint y: 361, distance: 321.2
copy code "ISNULL( CAST ( CASE WHEN CT.CouponType = 1 THEN OT.AddFee -- If coupon type is …"
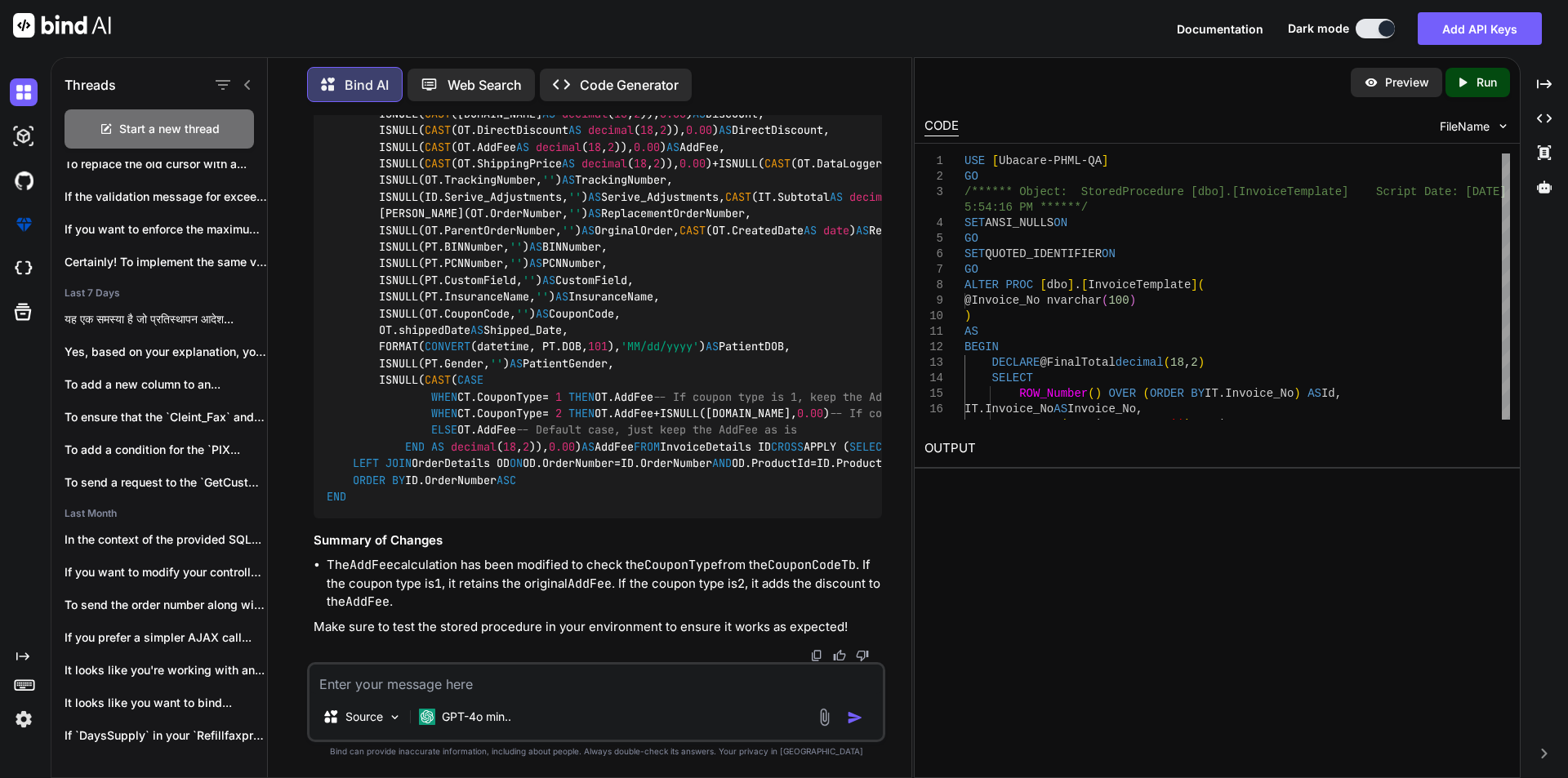
drag, startPoint x: 352, startPoint y: 355, endPoint x: 630, endPoint y: 371, distance: 278.5
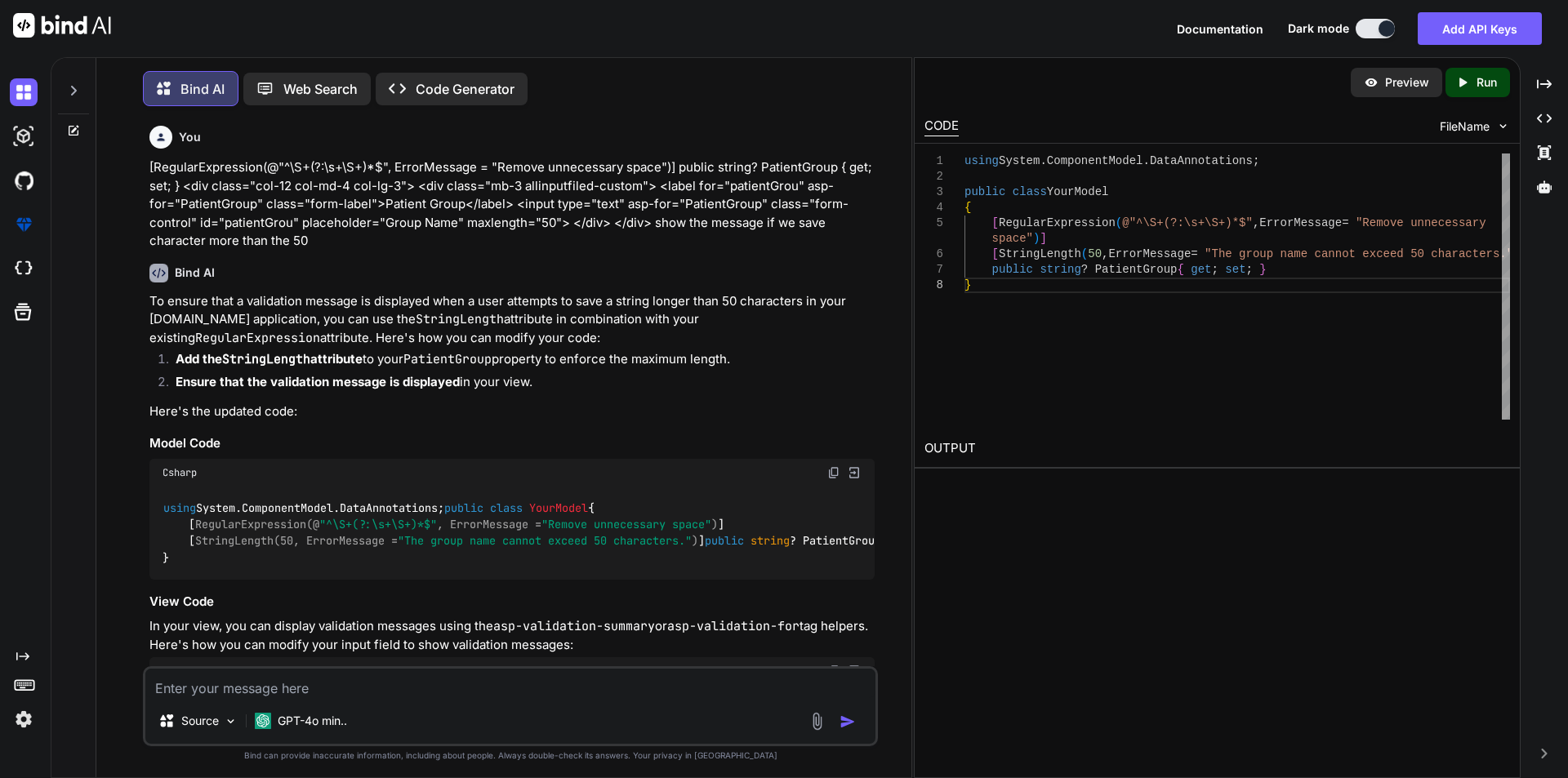
scroll to position [8, 0]
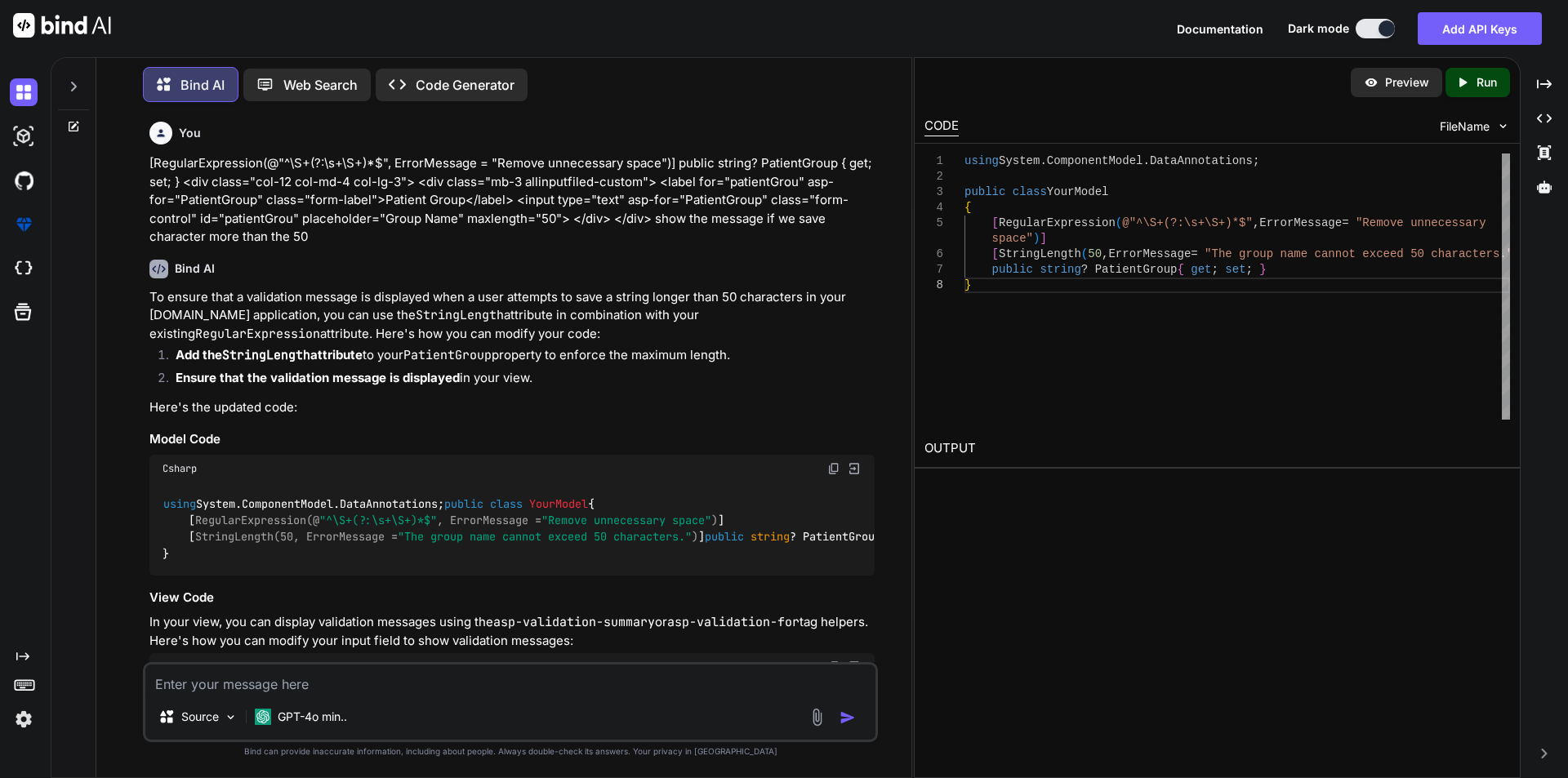
type textarea "WHEN CT.coupon_type_id = 1 THEN OT.AddFee WHEN CT.coupon_type_id = 2 THEN OT.Ad…"
type textarea "x"
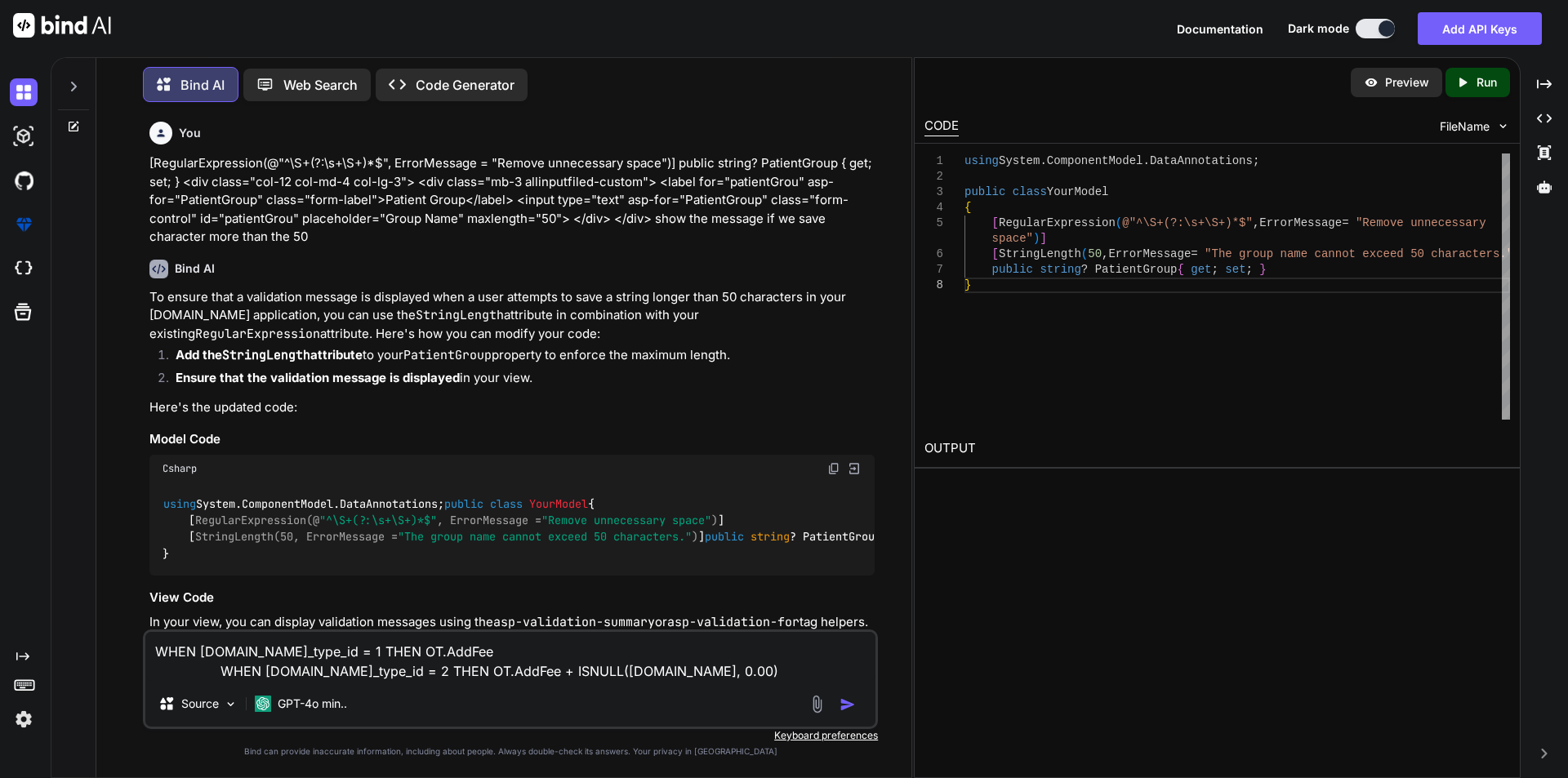
type textarea "WHEN CT.coupon_type_id = 1 THEN OT.AddFee WHEN CT.coupon_type_id = 2 THEN OT.Ad…"
type textarea "x"
type textarea "WHEN CT.coupon_type_id = 1 THEN OT.AddFee WHEN CT.coupon_type_id = 2 THEN OT.Ad…"
type textarea "x"
type textarea "WHEN CT.coupon_type_id = 1 THEN OT.AddFee WHEN CT.coupon_type_id = 2 THEN OT.Ad…"
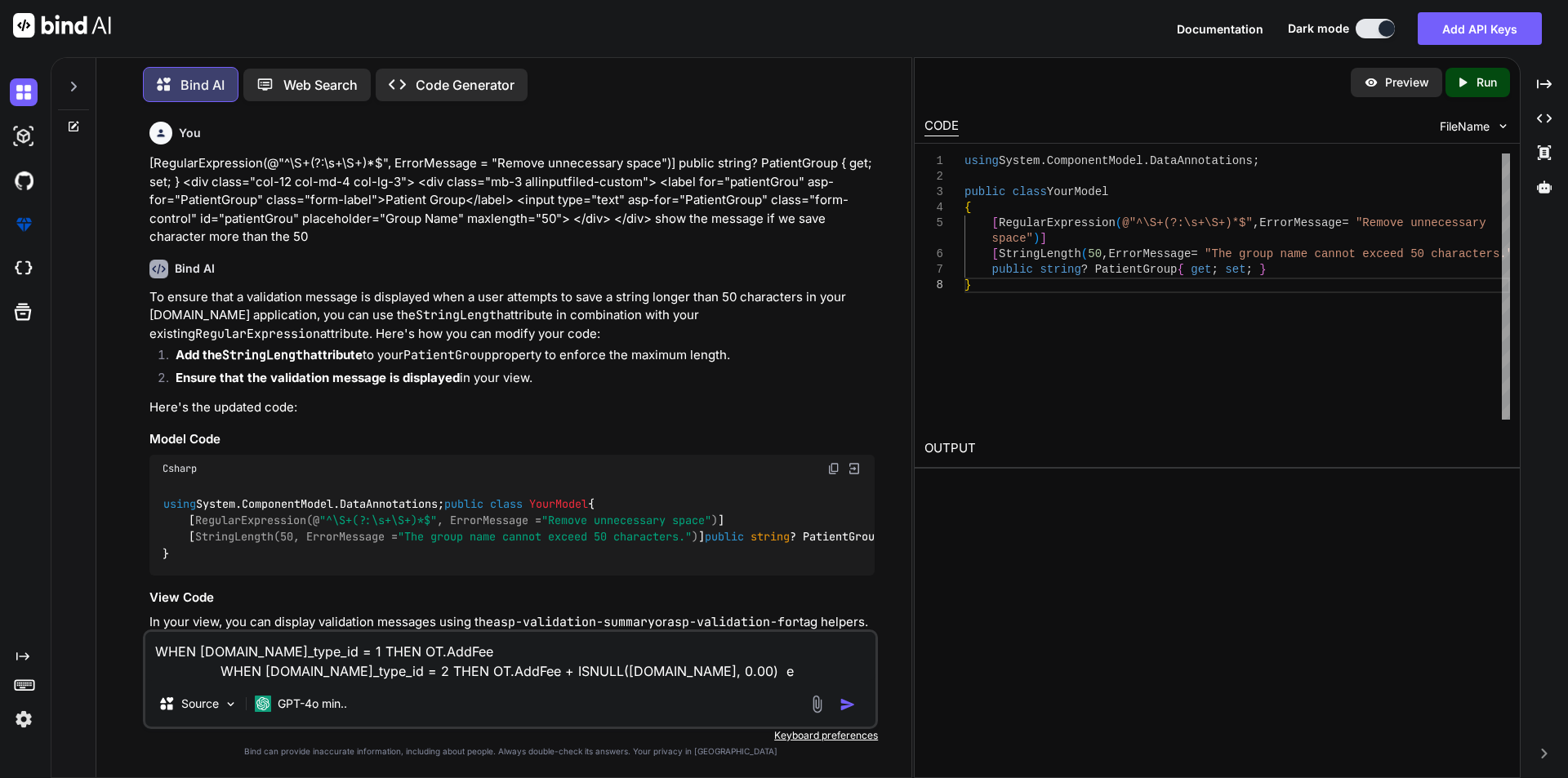
type textarea "x"
type textarea "WHEN CT.coupon_type_id = 1 THEN OT.AddFee WHEN CT.coupon_type_id = 2 THEN OT.Ad…"
type textarea "x"
type textarea "WHEN CT.coupon_type_id = 1 THEN OT.AddFee WHEN CT.coupon_type_id = 2 THEN OT.Ad…"
type textarea "x"
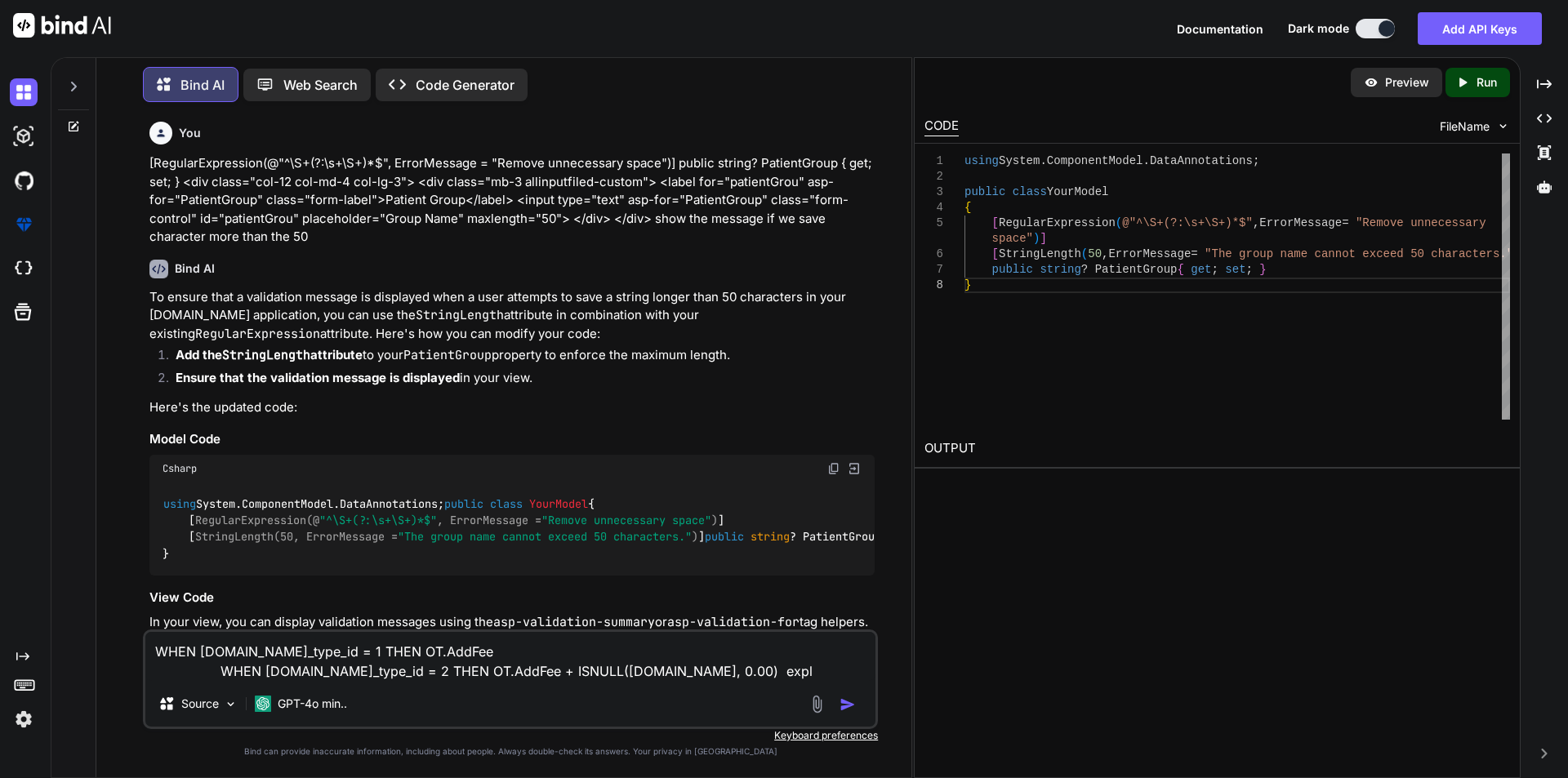
type textarea "WHEN CT.coupon_type_id = 1 THEN OT.AddFee WHEN CT.coupon_type_id = 2 THEN OT.Ad…"
type textarea "x"
type textarea "WHEN CT.coupon_type_id = 1 THEN OT.AddFee WHEN CT.coupon_type_id = 2 THEN OT.Ad…"
type textarea "x"
type textarea "WHEN CT.coupon_type_id = 1 THEN OT.AddFee WHEN CT.coupon_type_id = 2 THEN OT.Ad…"
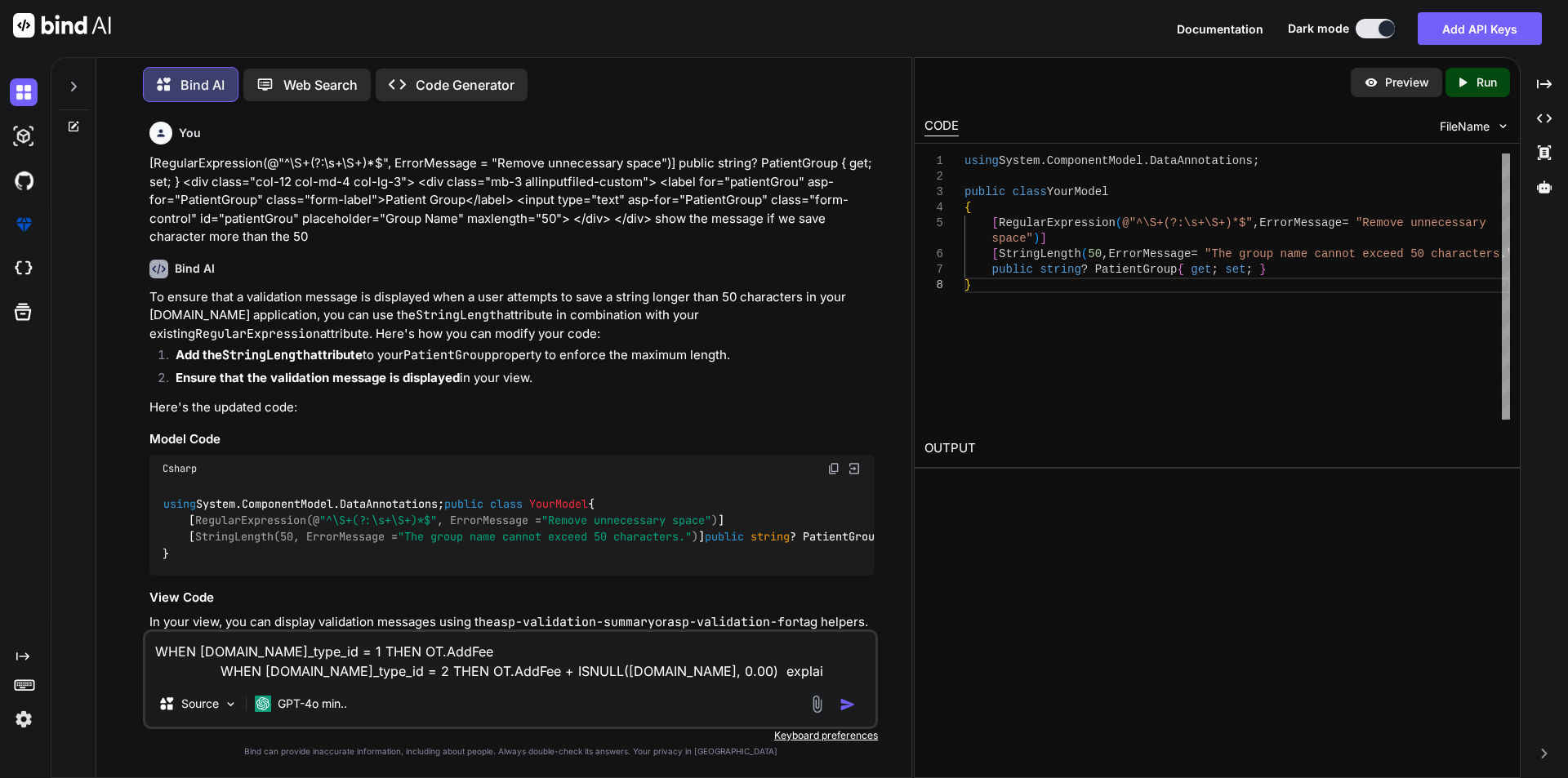
type textarea "x"
type textarea "WHEN CT.coupon_type_id = 1 THEN OT.AddFee WHEN CT.coupon_type_id = 2 THEN OT.Ad…"
type textarea "x"
type textarea "WHEN CT.coupon_type_id = 1 THEN OT.AddFee WHEN CT.coupon_type_id = 2 THEN OT.Ad…"
type textarea "x"
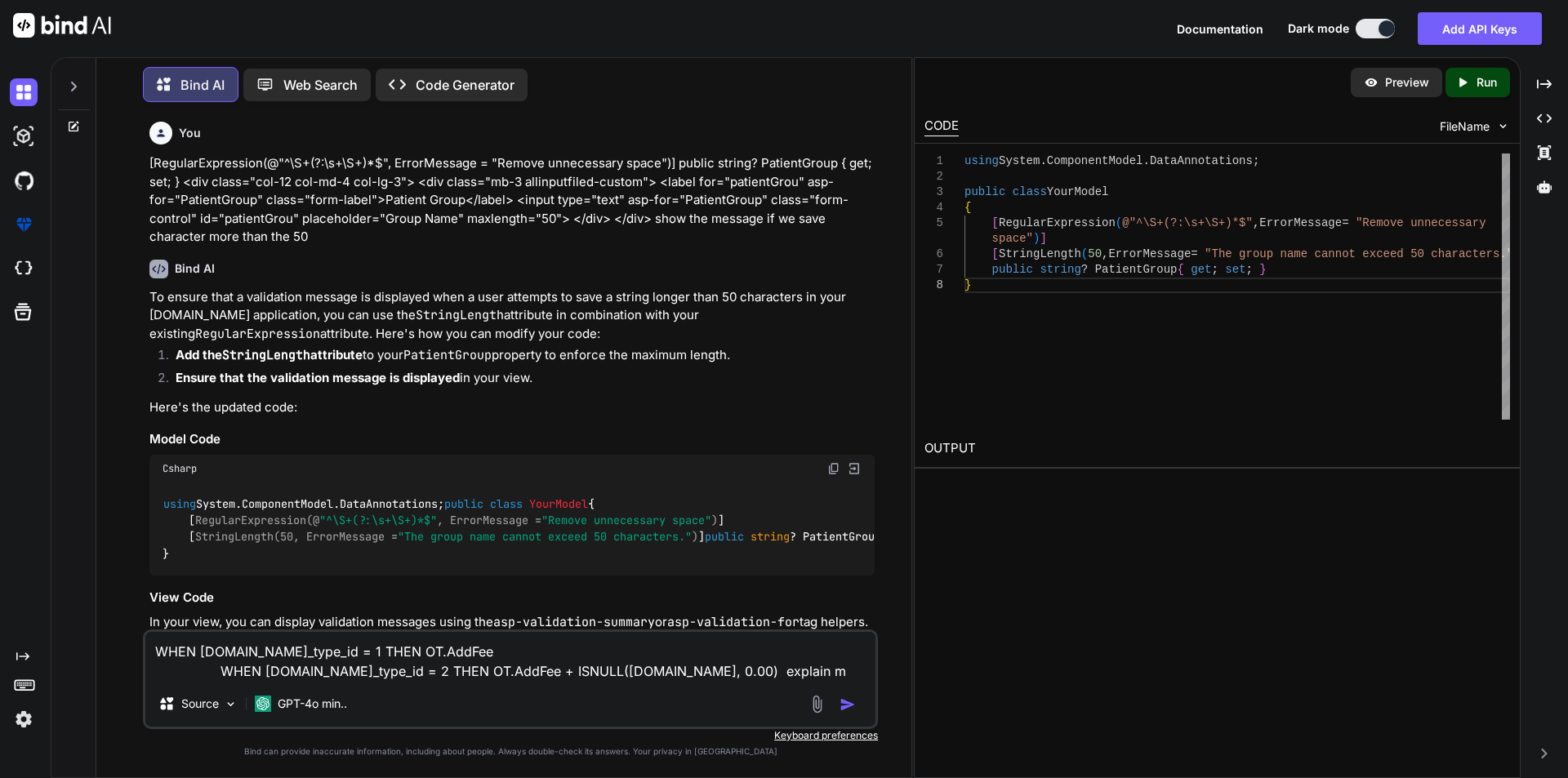
type textarea "WHEN CT.coupon_type_id = 1 THEN OT.AddFee WHEN CT.coupon_type_id = 2 THEN OT.Ad…"
type textarea "x"
type textarea "WHEN CT.coupon_type_id = 1 THEN OT.AddFee WHEN CT.coupon_type_id = 2 THEN OT.Ad…"
type textarea "x"
type textarea "WHEN CT.coupon_type_id = 1 THEN OT.AddFee WHEN CT.coupon_type_id = 2 THEN OT.Ad…"
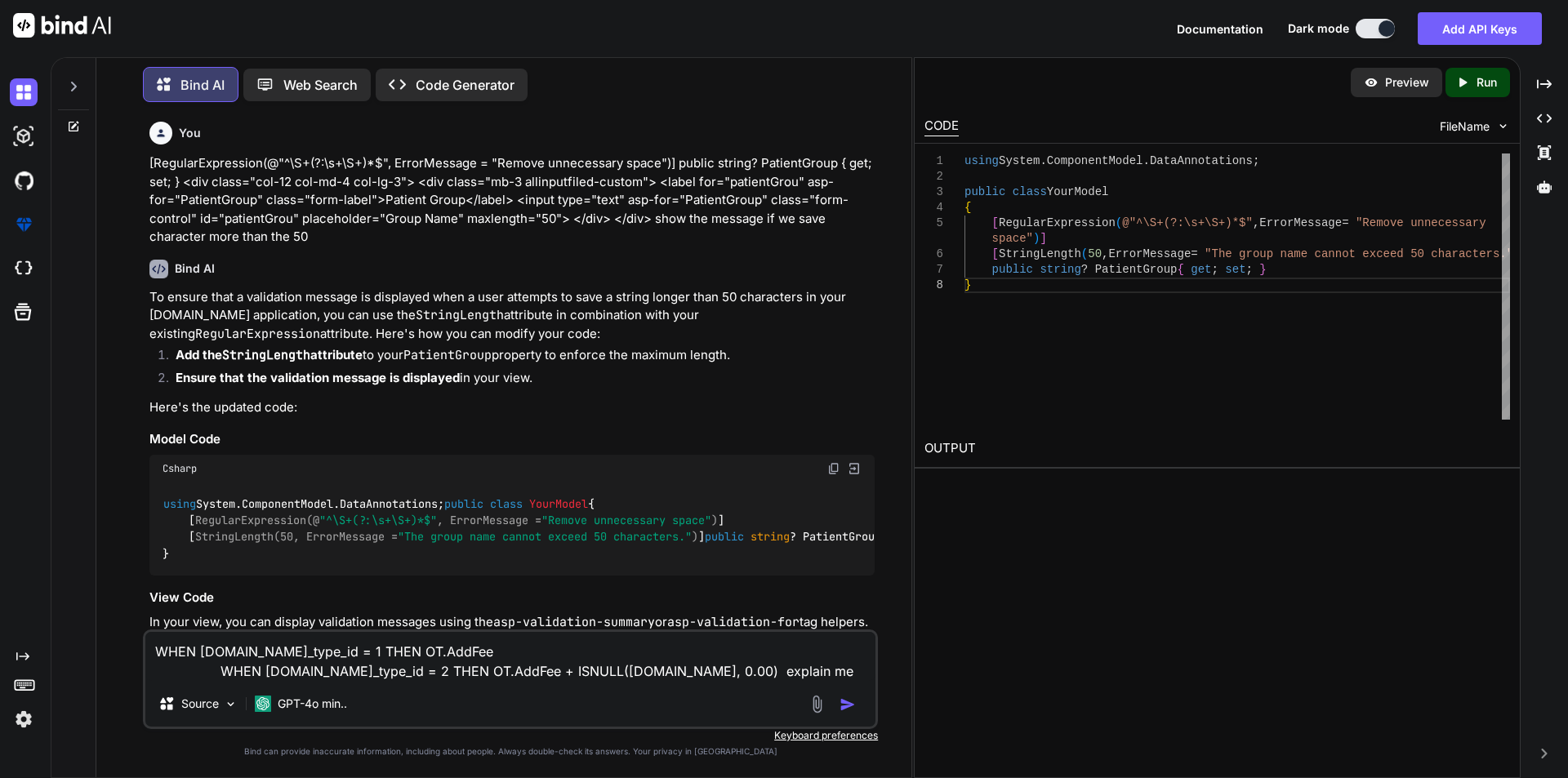
type textarea "x"
type textarea "WHEN CT.coupon_type_id = 1 THEN OT.AddFee WHEN CT.coupon_type_id = 2 THEN OT.Ad…"
type textarea "x"
type textarea "WHEN CT.coupon_type_id = 1 THEN OT.AddFee WHEN CT.coupon_type_id = 2 THEN OT.Ad…"
type textarea "x"
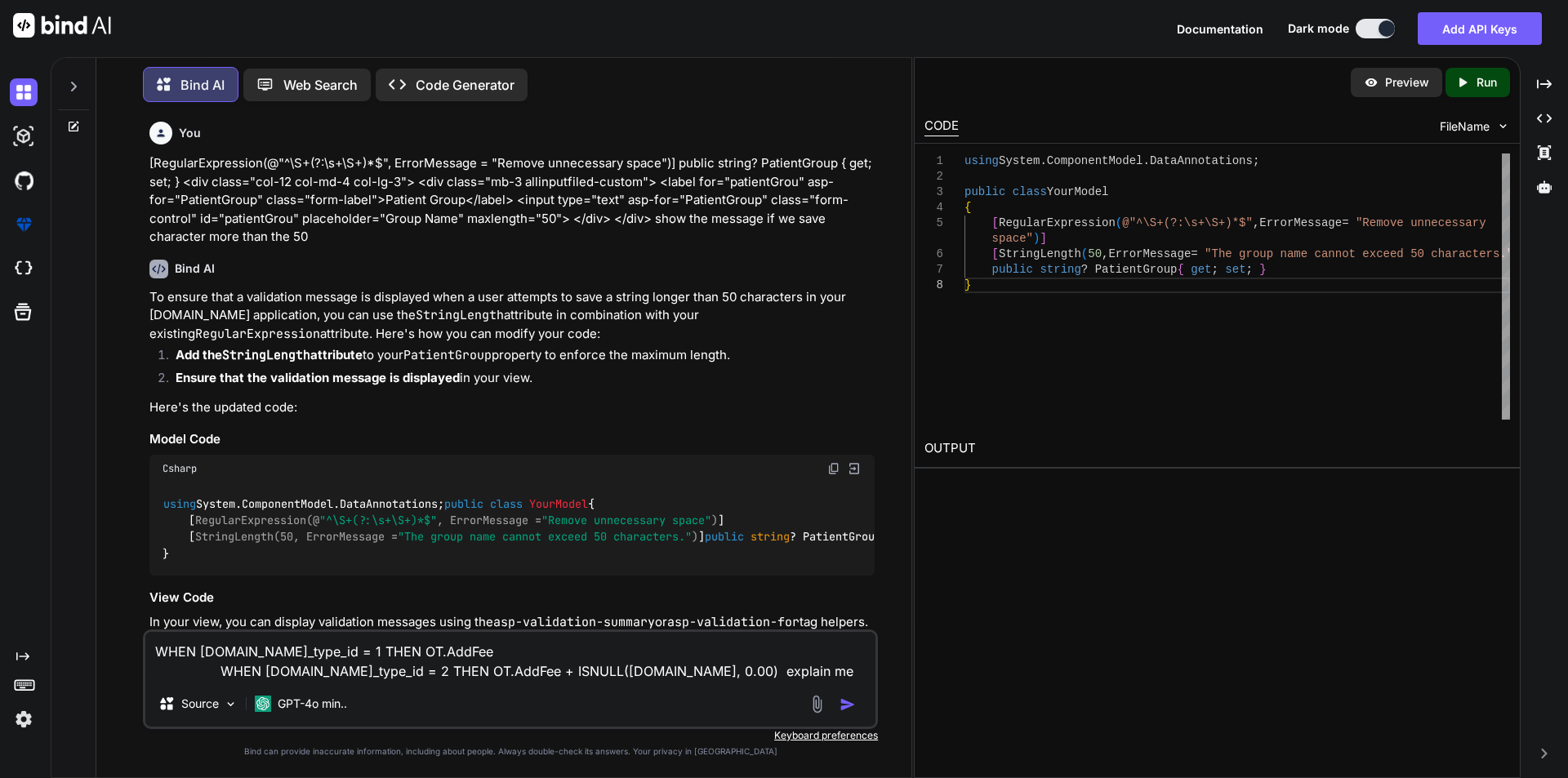
type textarea "WHEN CT.coupon_type_id = 1 THEN OT.AddFee WHEN CT.coupon_type_id = 2 THEN OT.Ad…"
type textarea "x"
type textarea "WHEN CT.coupon_type_id = 1 THEN OT.AddFee WHEN CT.coupon_type_id = 2 THEN OT.Ad…"
type textarea "x"
type textarea "WHEN CT.coupon_type_id = 1 THEN OT.AddFee WHEN CT.coupon_type_id = 2 THEN OT.Ad…"
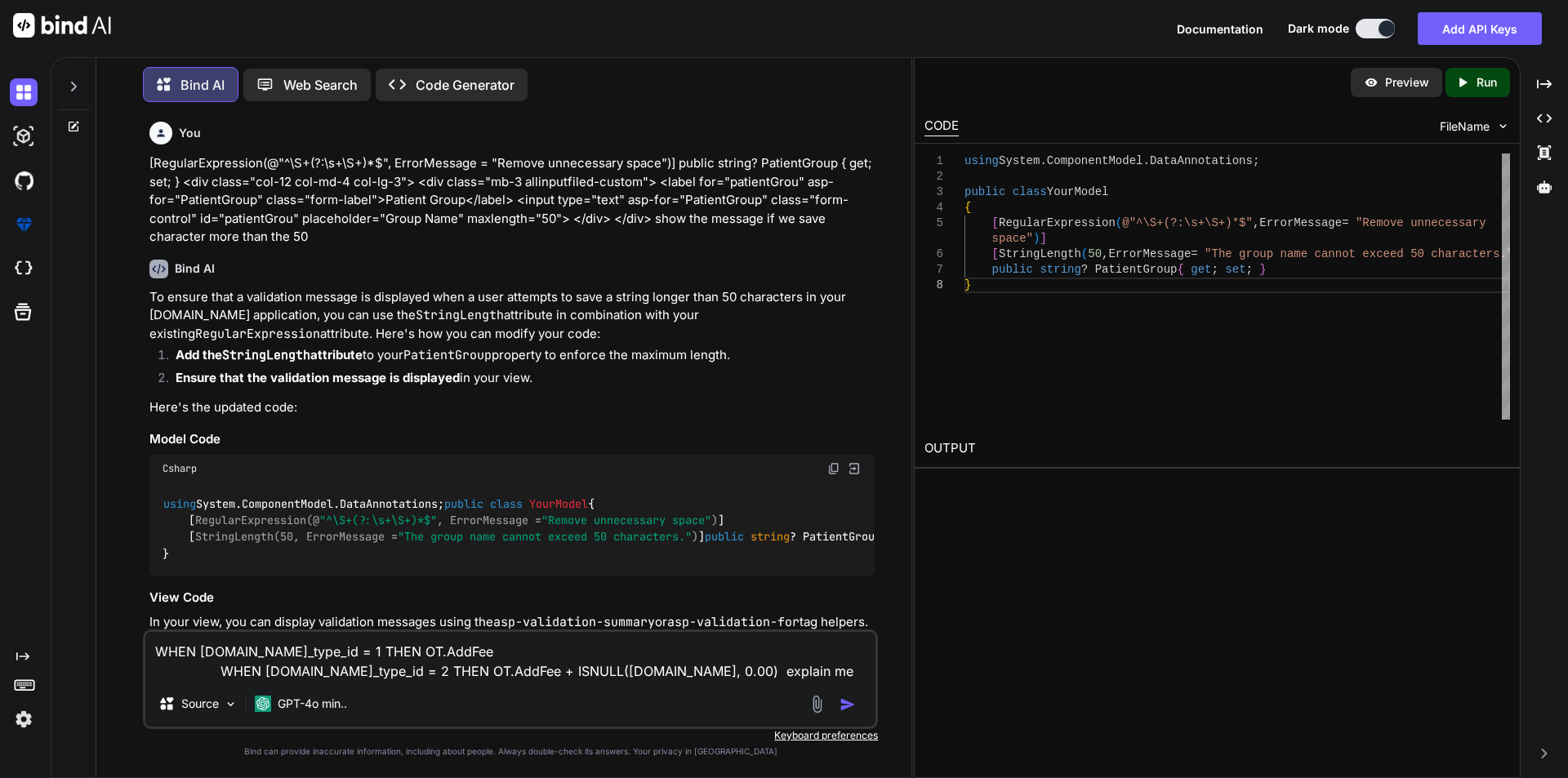
type textarea "x"
type textarea "WHEN CT.coupon_type_id = 1 THEN OT.AddFee WHEN CT.coupon_type_id = 2 THEN OT.Ad…"
type textarea "x"
type textarea "WHEN CT.coupon_type_id = 1 THEN OT.AddFee WHEN CT.coupon_type_id = 2 THEN OT.Ad…"
type textarea "x"
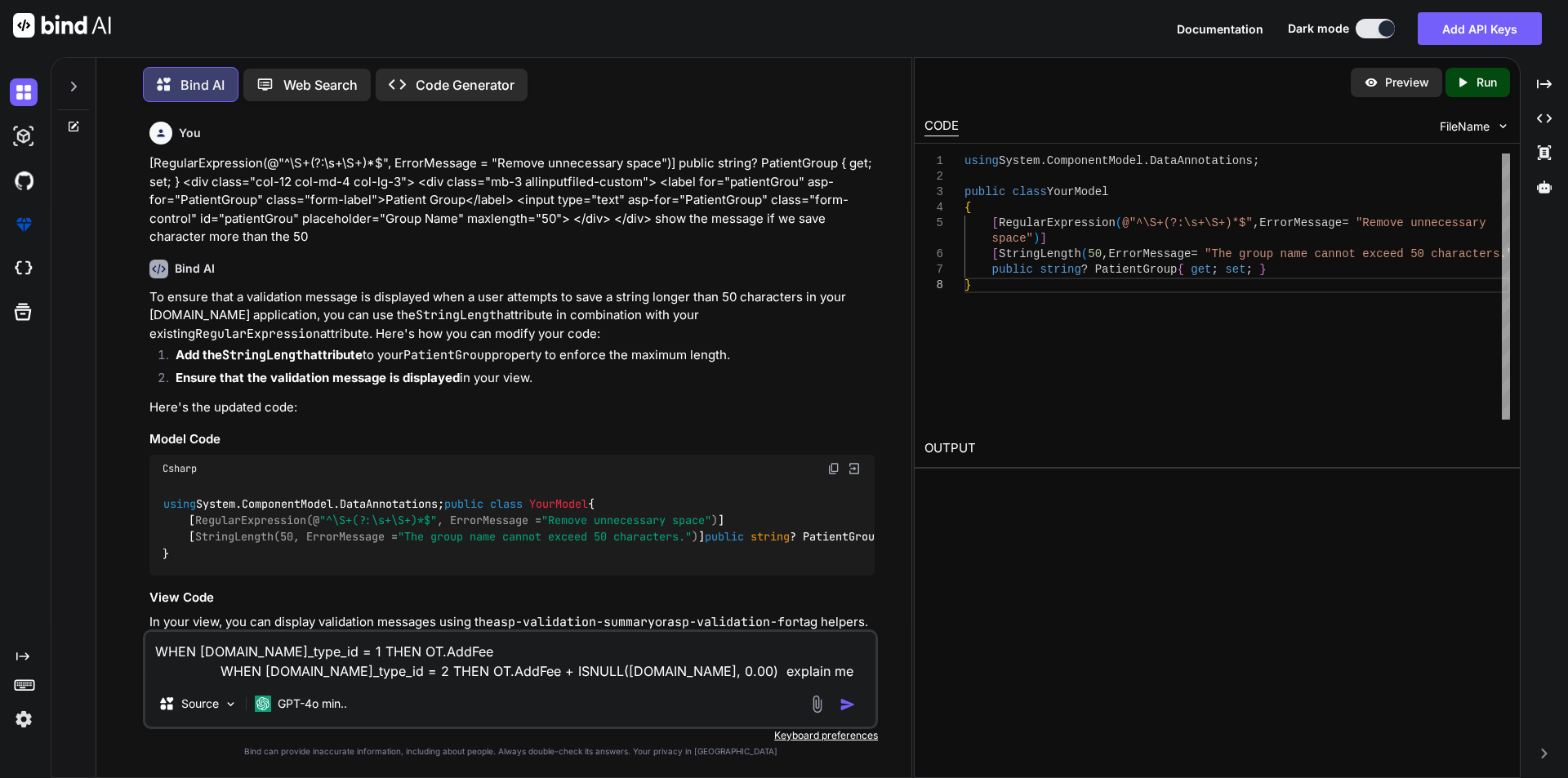
type textarea "WHEN CT.coupon_type_id = 1 THEN OT.AddFee WHEN CT.coupon_type_id = 2 THEN OT.Ad…"
type textarea "x"
type textarea "WHEN CT.coupon_type_id = 1 THEN OT.AddFee WHEN CT.coupon_type_id = 2 THEN OT.Ad…"
type textarea "x"
type textarea "WHEN CT.coupon_type_id = 1 THEN OT.AddFee WHEN CT.coupon_type_id = 2 THEN OT.Ad…"
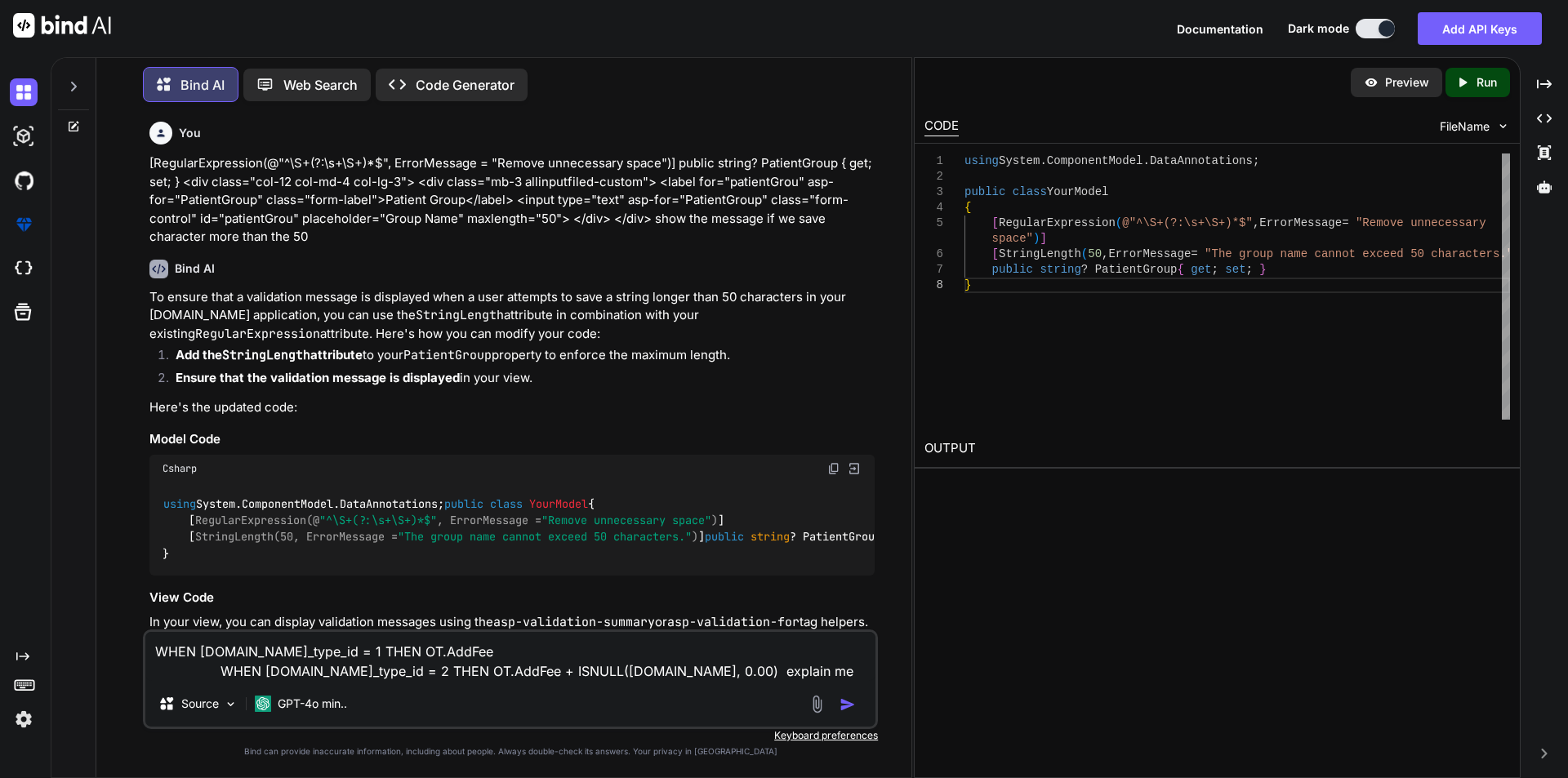
type textarea "x"
type textarea "WHEN CT.coupon_type_id = 1 THEN OT.AddFee WHEN CT.coupon_type_id = 2 THEN OT.Ad…"
type textarea "x"
type textarea "WHEN CT.coupon_type_id = 1 THEN OT.AddFee WHEN CT.coupon_type_id = 2 THEN OT.Ad…"
type textarea "x"
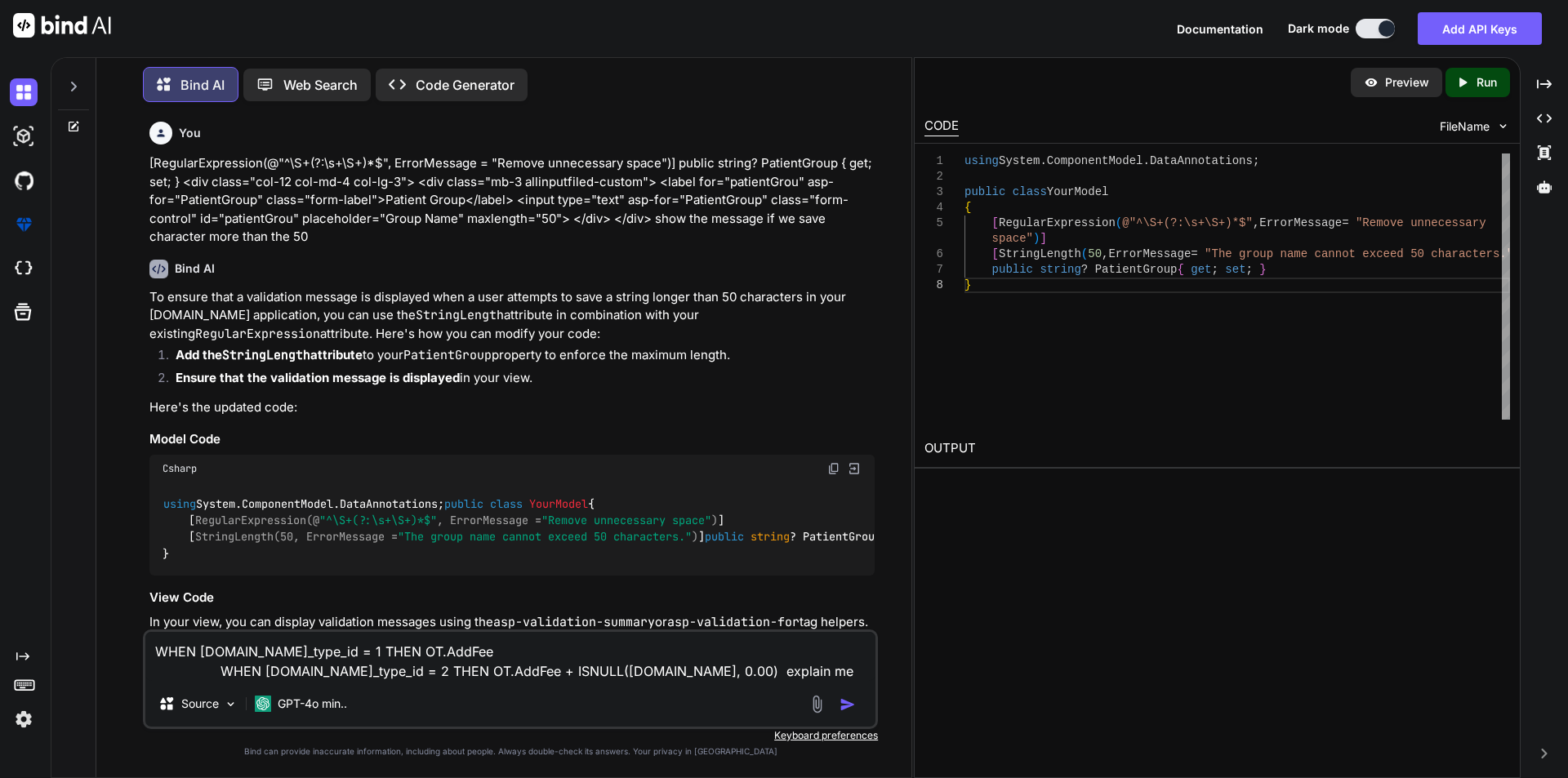
type textarea "WHEN CT.coupon_type_id = 1 THEN OT.AddFee WHEN CT.coupon_type_id = 2 THEN OT.Ad…"
type textarea "x"
type textarea "WHEN CT.coupon_type_id = 1 THEN OT.AddFee WHEN CT.coupon_type_id = 2 THEN OT.Ad…"
type textarea "x"
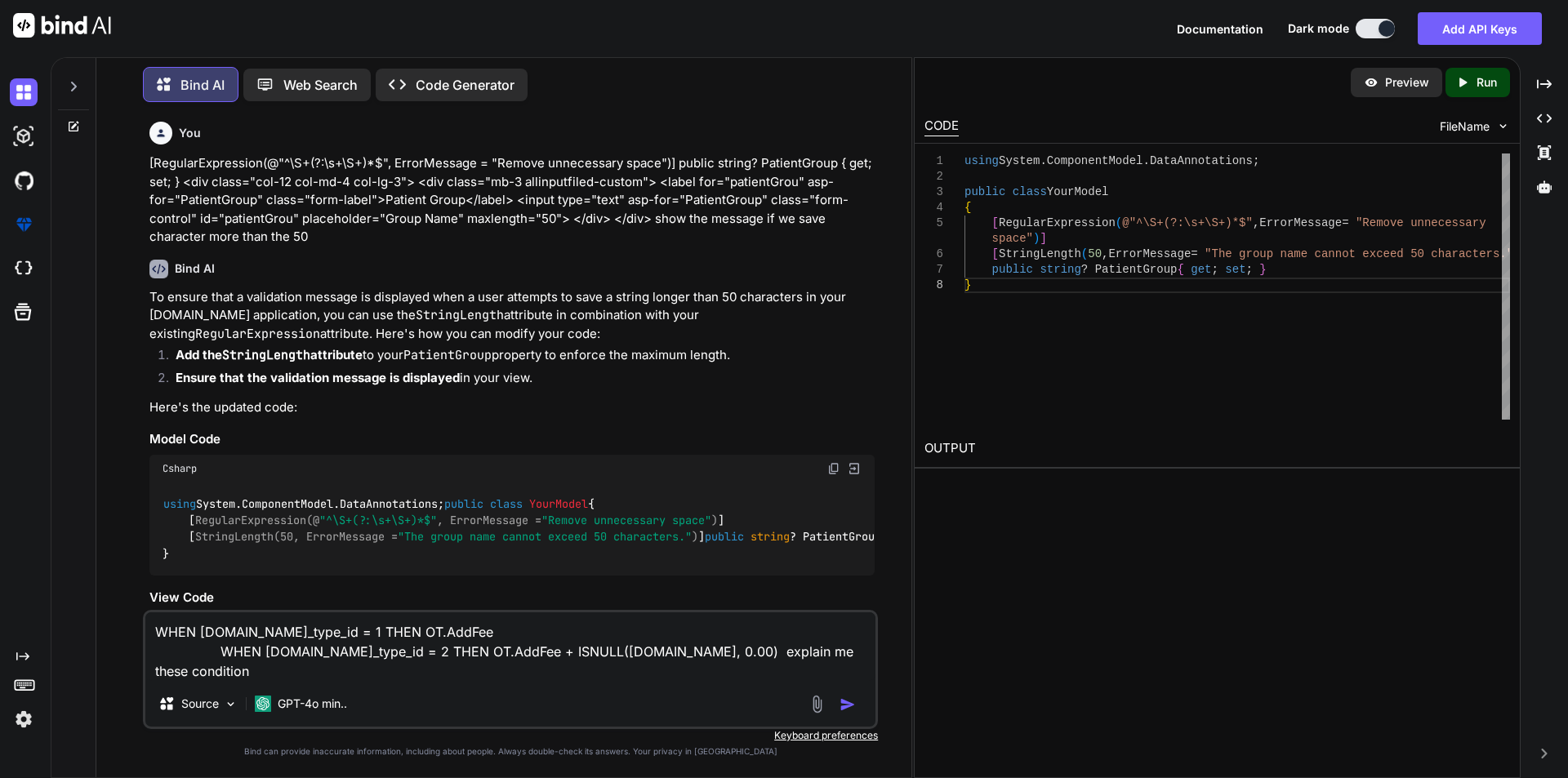
type textarea "WHEN CT.coupon_type_id = 1 THEN OT.AddFee WHEN CT.coupon_type_id = 2 THEN OT.Ad…"
type textarea "x"
type textarea "WHEN CT.coupon_type_id = 1 THEN OT.AddFee WHEN CT.coupon_type_id = 2 THEN OT.Ad…"
type textarea "x"
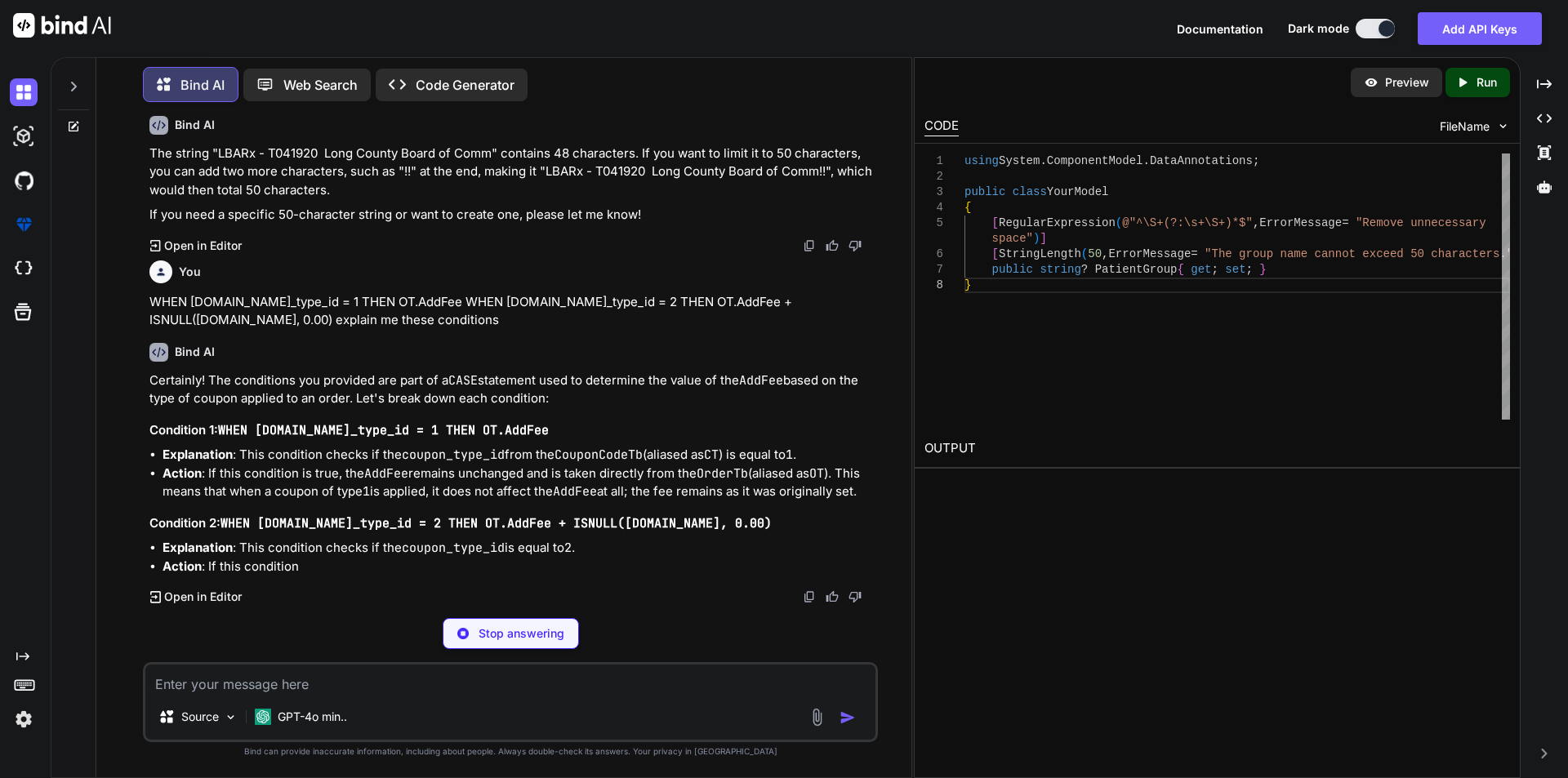
scroll to position [1324, 0]
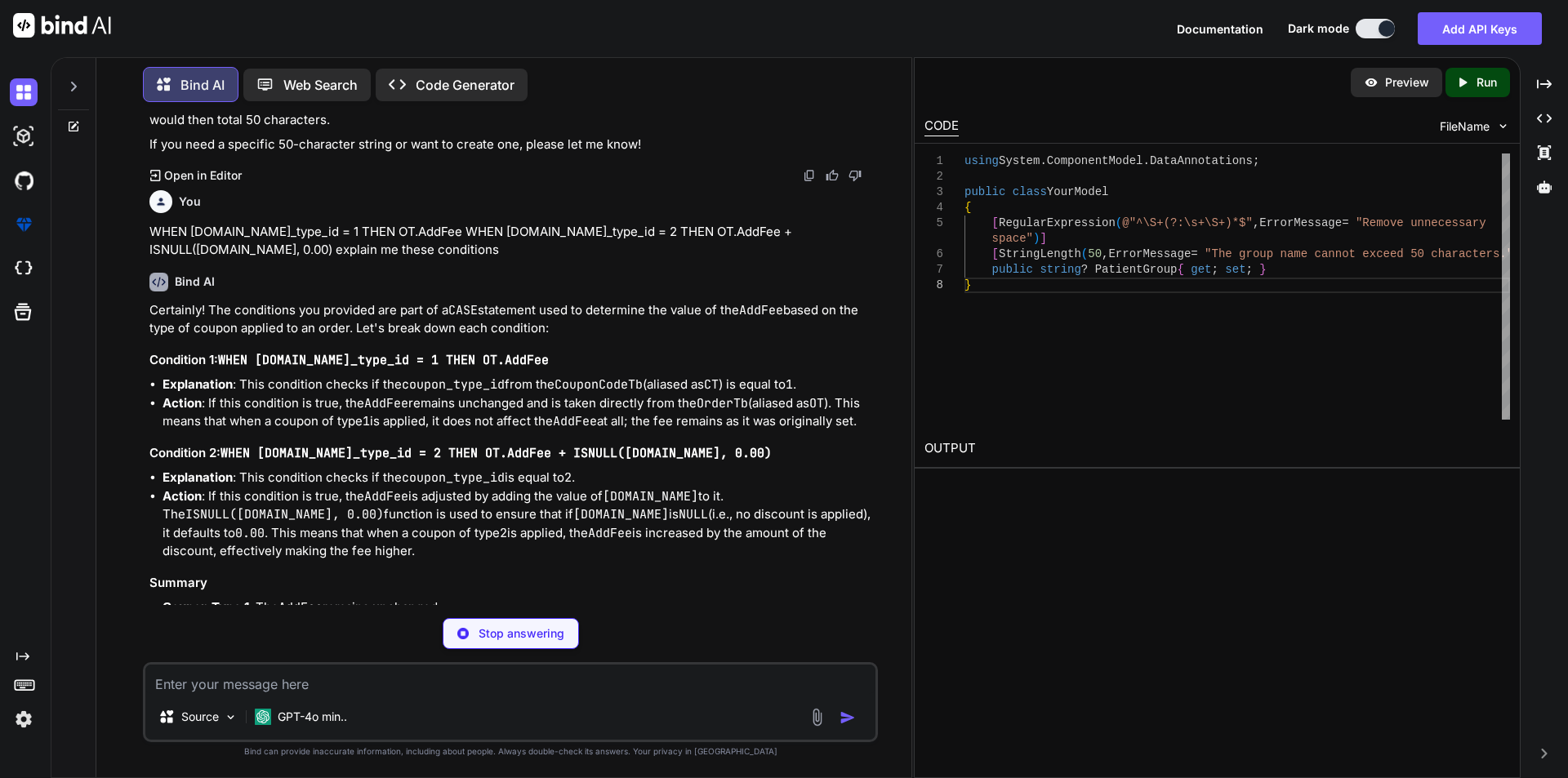
type textarea "x"
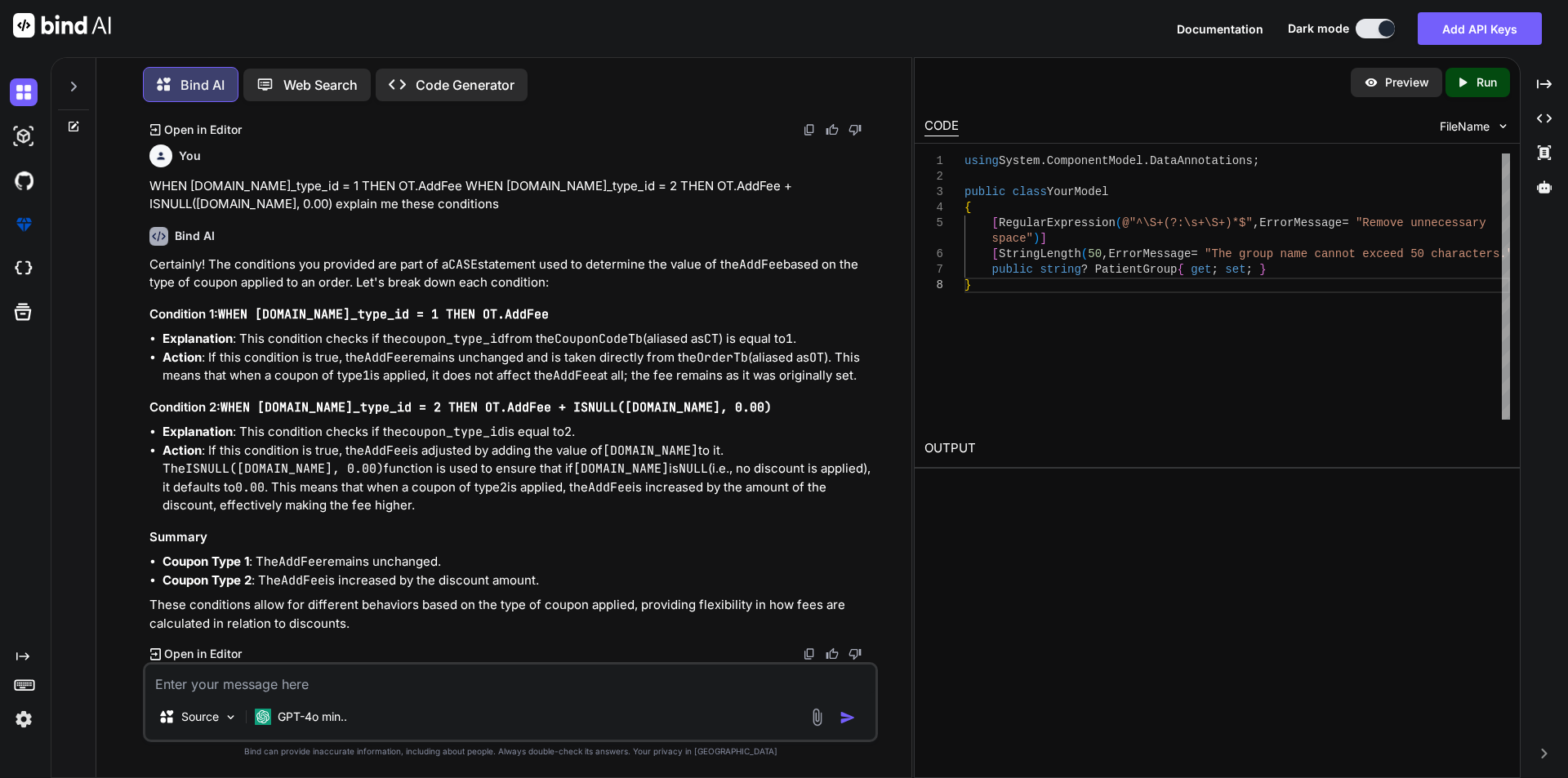
scroll to position [1439, 0]
drag, startPoint x: 296, startPoint y: 686, endPoint x: 337, endPoint y: 687, distance: 41.0
click at [297, 685] on textarea at bounding box center [510, 678] width 730 height 29
paste textarea "USE [Ubacare-PHML-QA] GO /****** Object: StoredProcedure [dbo].[InvoiceTemplate…"
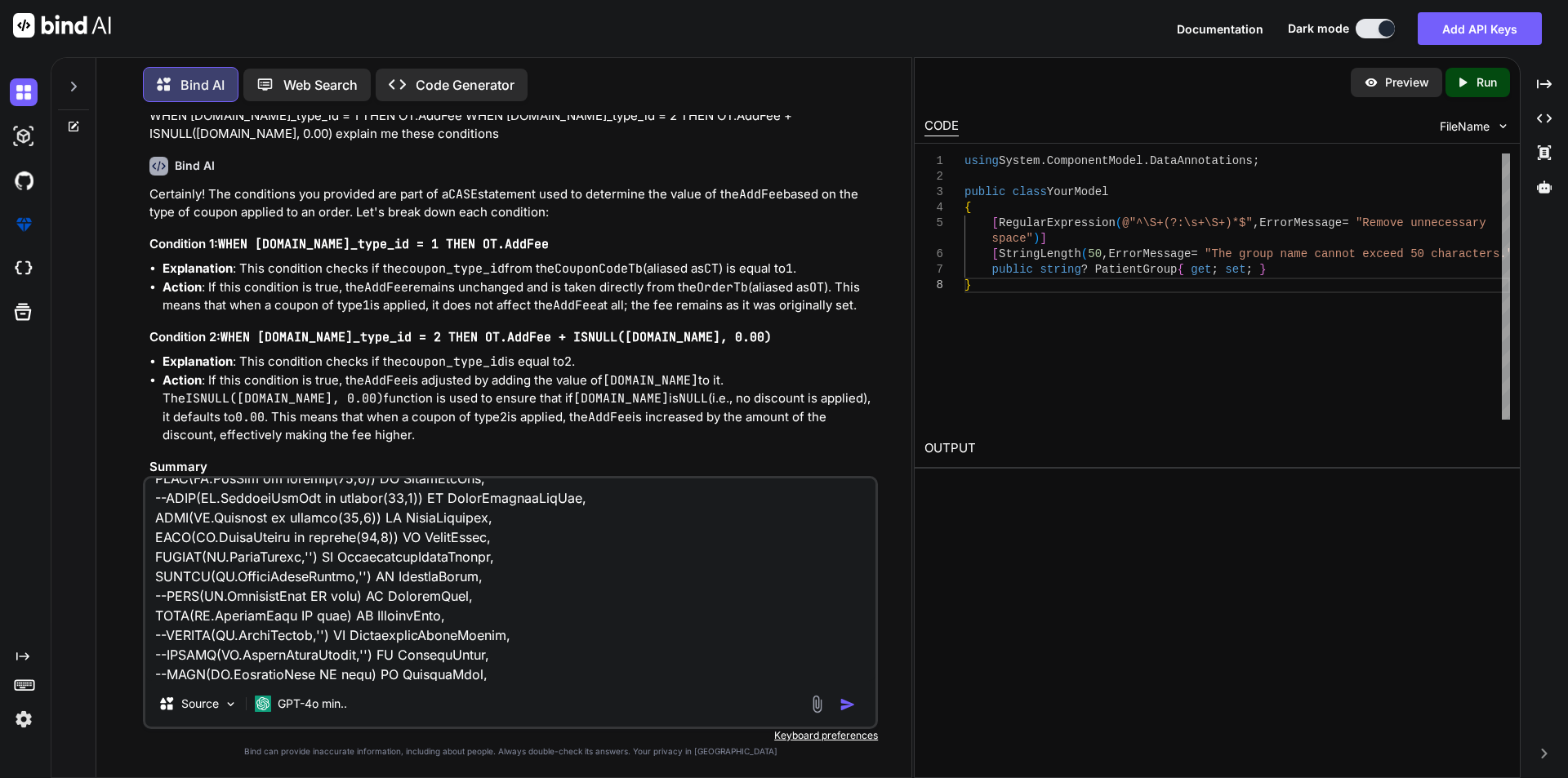
scroll to position [1586, 0]
click at [463, 537] on textarea at bounding box center [510, 580] width 730 height 203
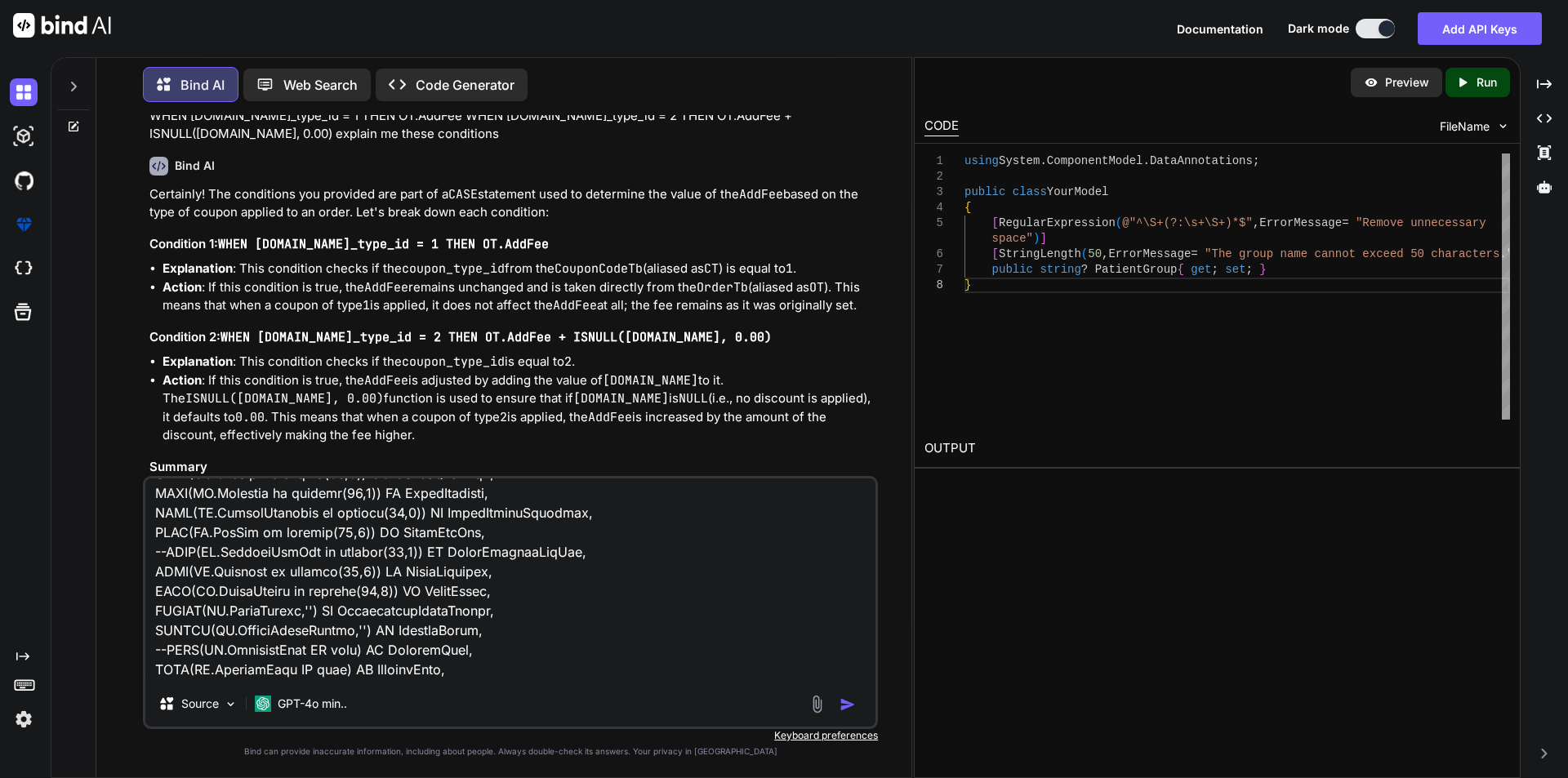
scroll to position [1504, 0]
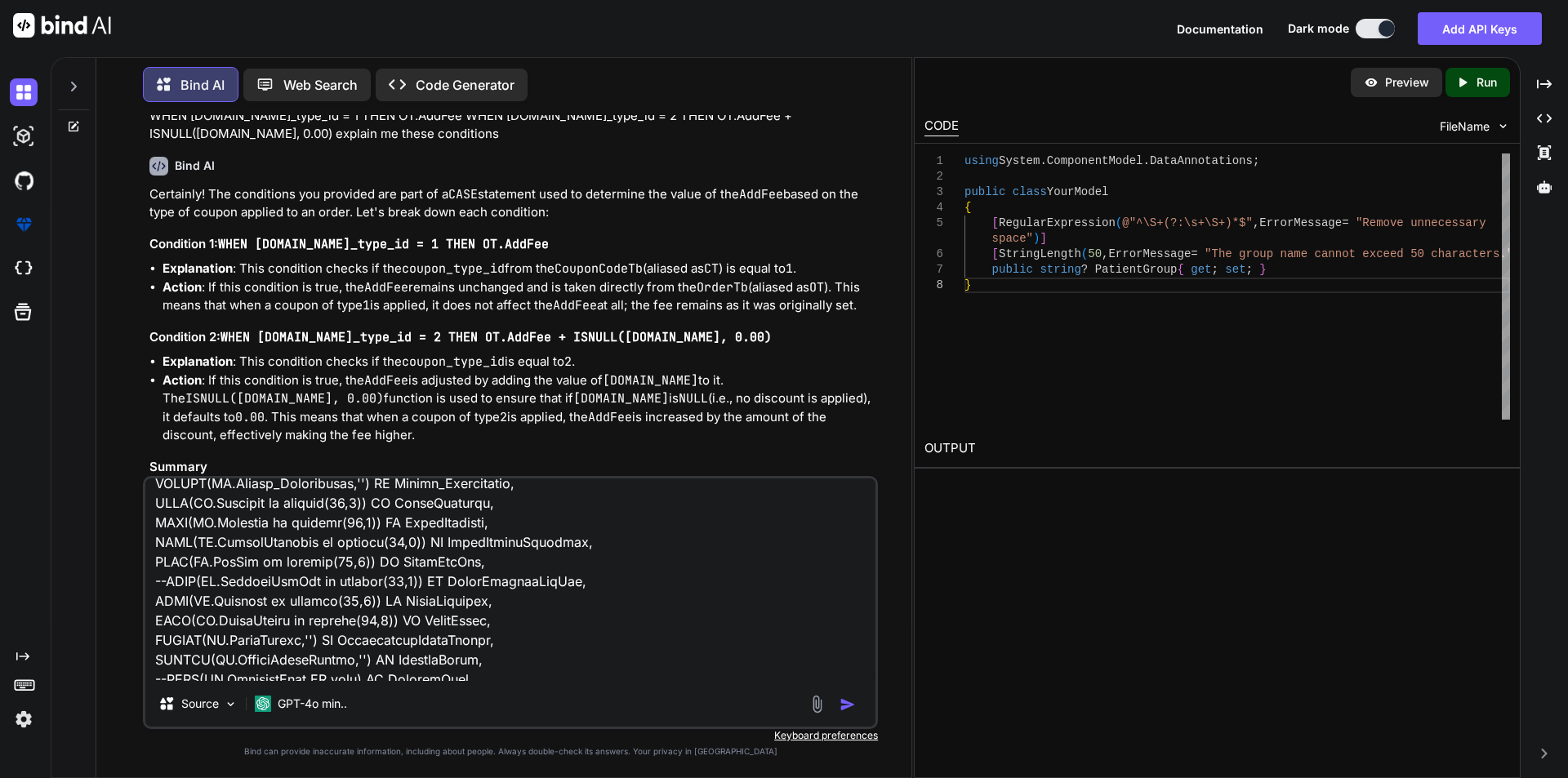
click at [430, 566] on textarea at bounding box center [510, 580] width 730 height 203
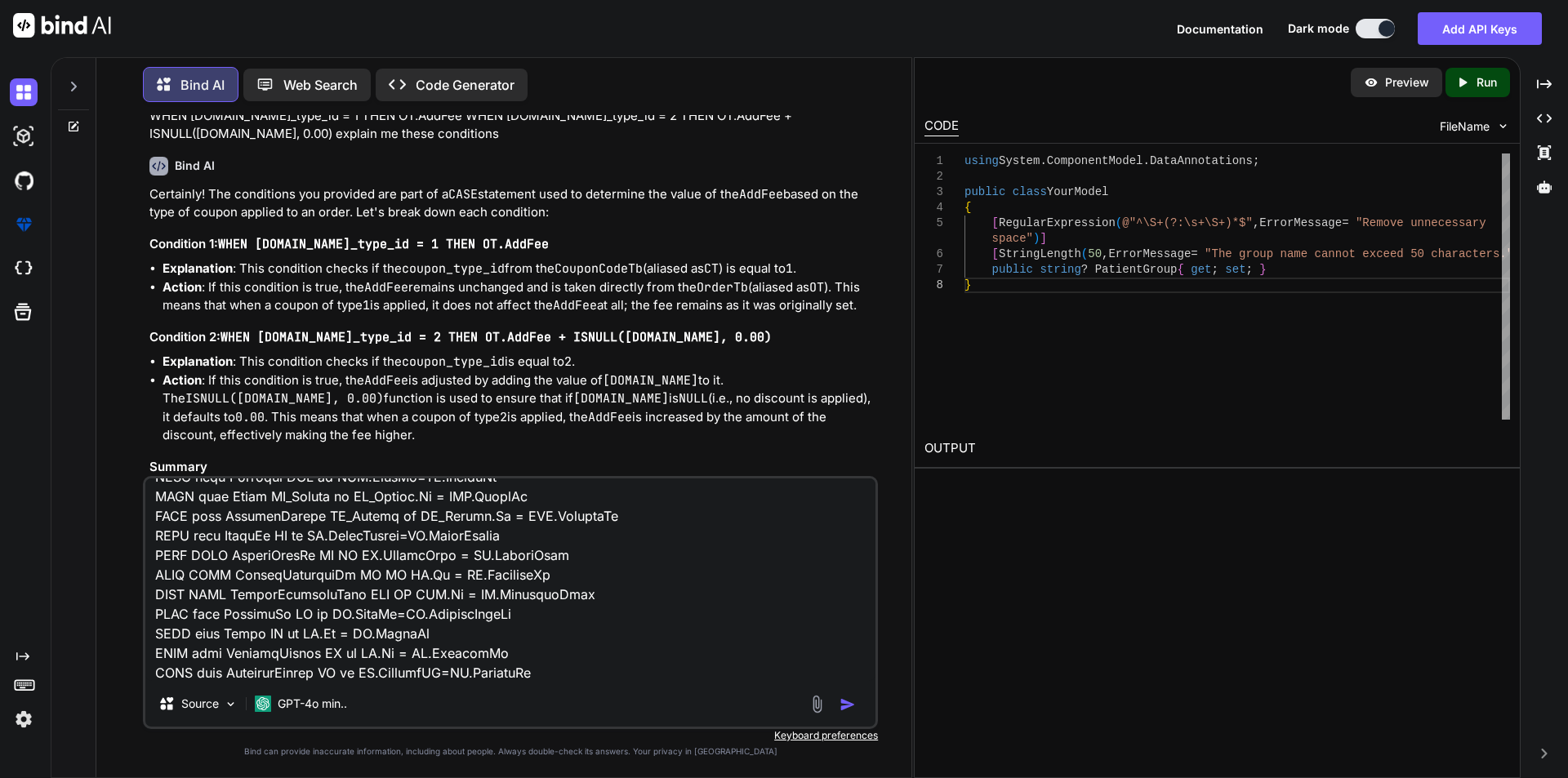
scroll to position [2649, 0]
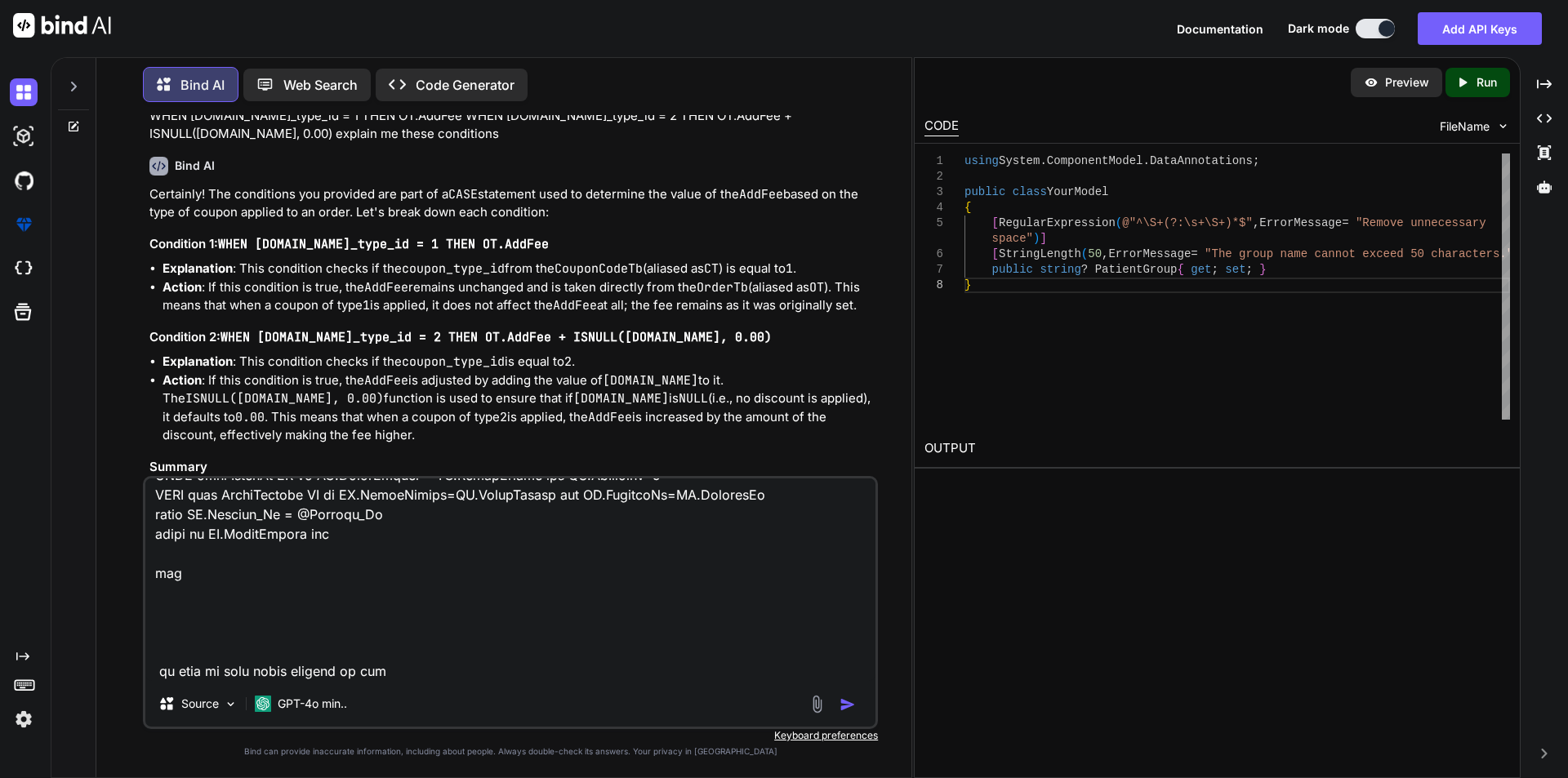
click at [415, 670] on textarea at bounding box center [510, 580] width 730 height 203
paste textarea "FinalAddFee"
type textarea "USE [Ubacare-PHML-QA] GO /****** Object: StoredProcedure [dbo].[InvoiceTemplate…"
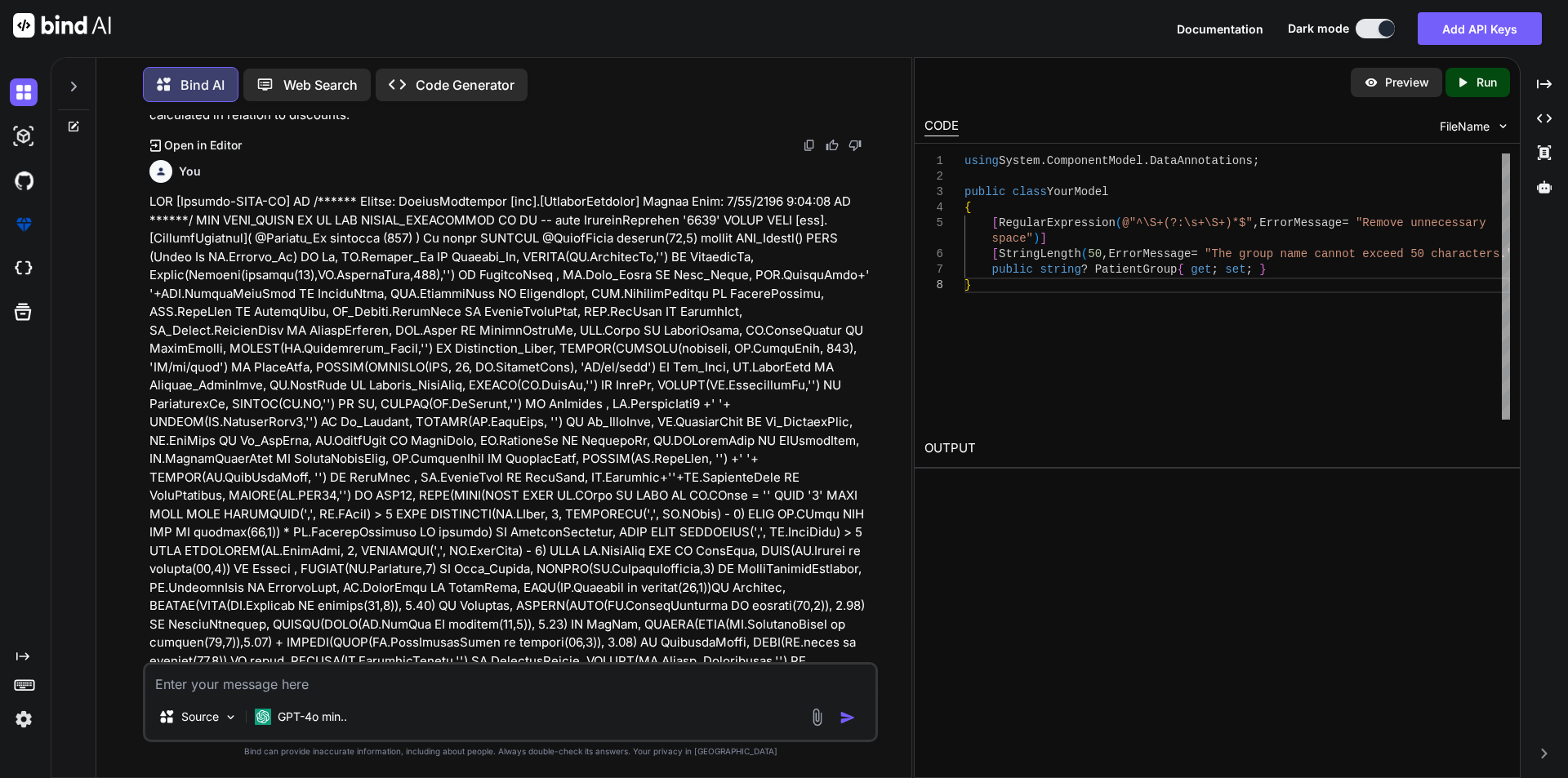
scroll to position [2531, 0]
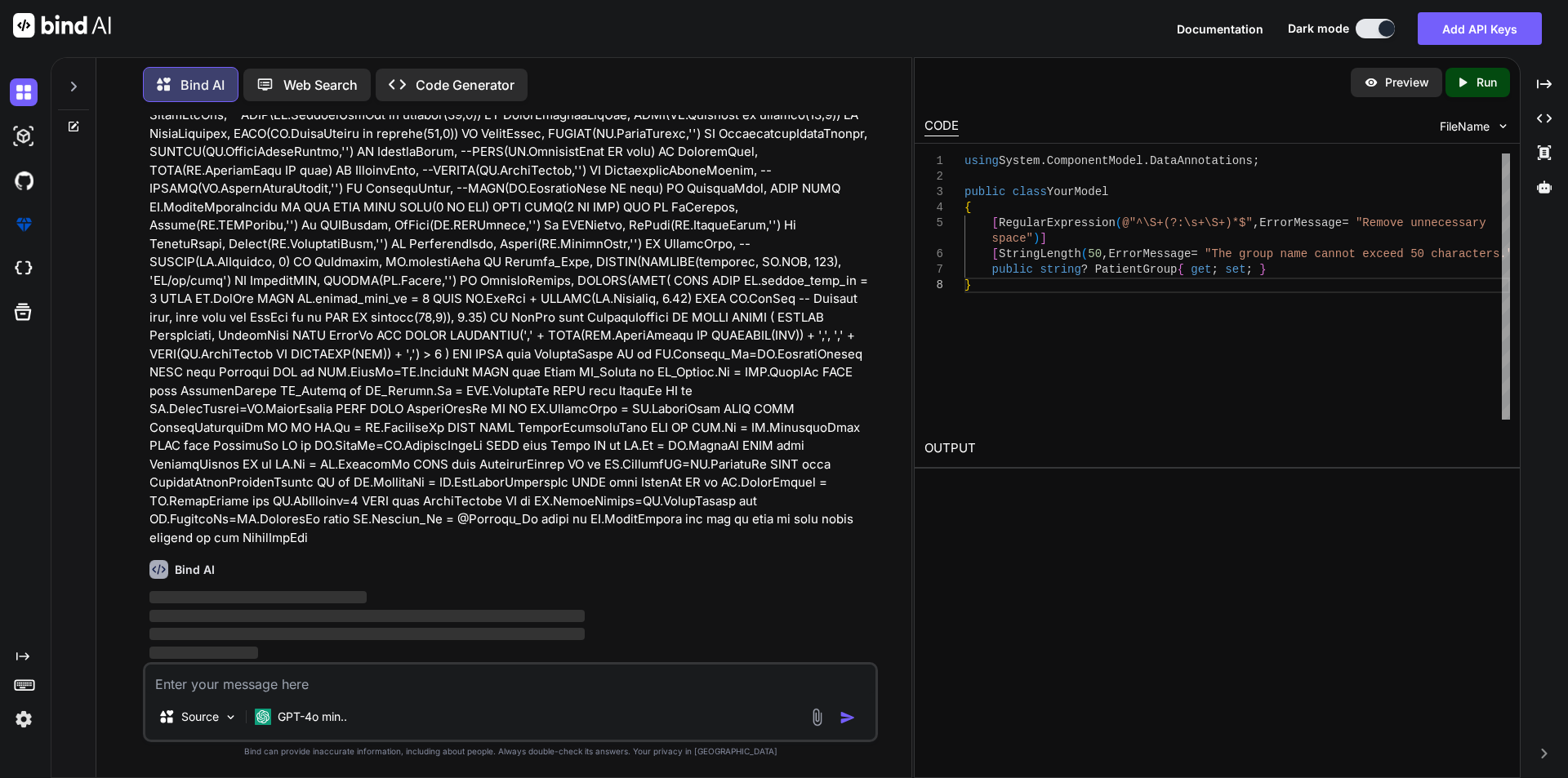
click at [844, 726] on div "Source GPT-4o min.." at bounding box center [510, 721] width 730 height 39
click at [845, 720] on img "button" at bounding box center [847, 717] width 16 height 16
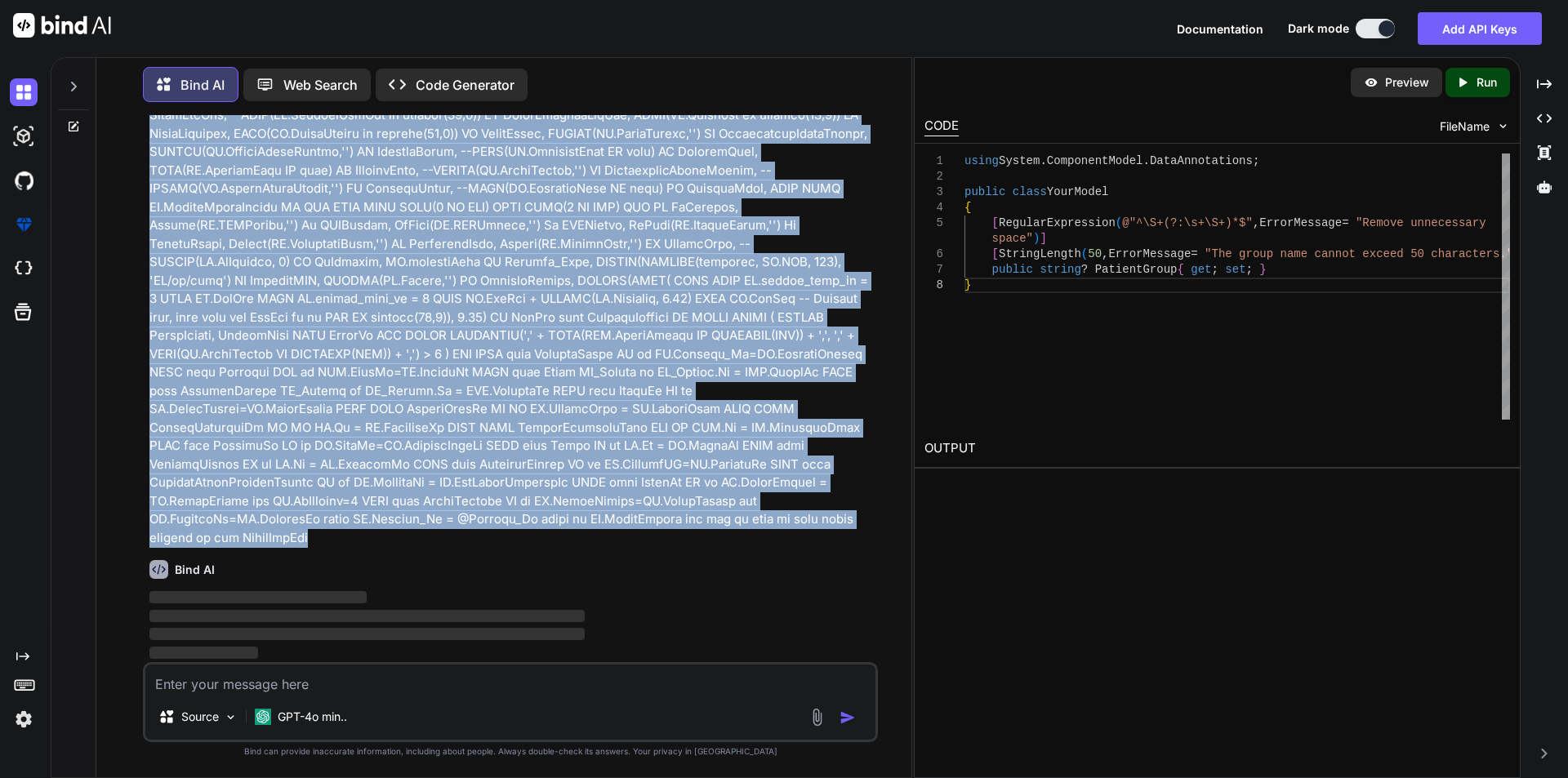
drag, startPoint x: 149, startPoint y: 350, endPoint x: 818, endPoint y: 539, distance: 695.2
click at [818, 539] on p at bounding box center [512, 70] width 726 height 956
copy p "USE [Ubacare-PHML-QA] GO /****** Object: StoredProcedure [dbo].[InvoiceTemplate…"
